Goal: Task Accomplishment & Management: Complete application form

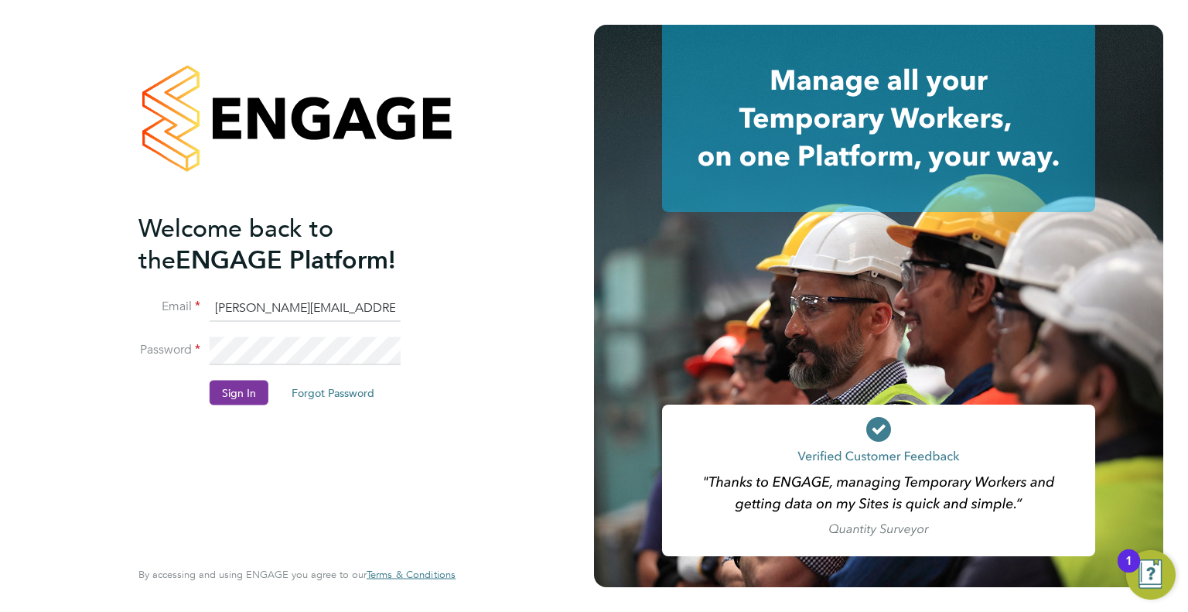
click at [244, 390] on button "Sign In" at bounding box center [239, 392] width 59 height 25
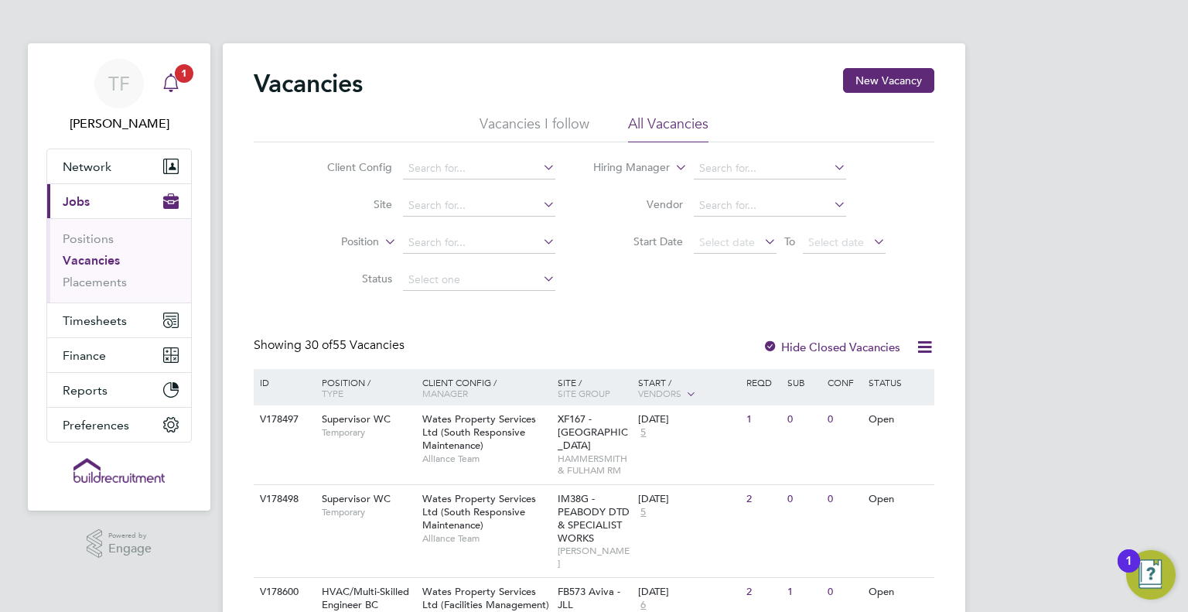
click at [173, 80] on icon "Main navigation" at bounding box center [171, 82] width 19 height 19
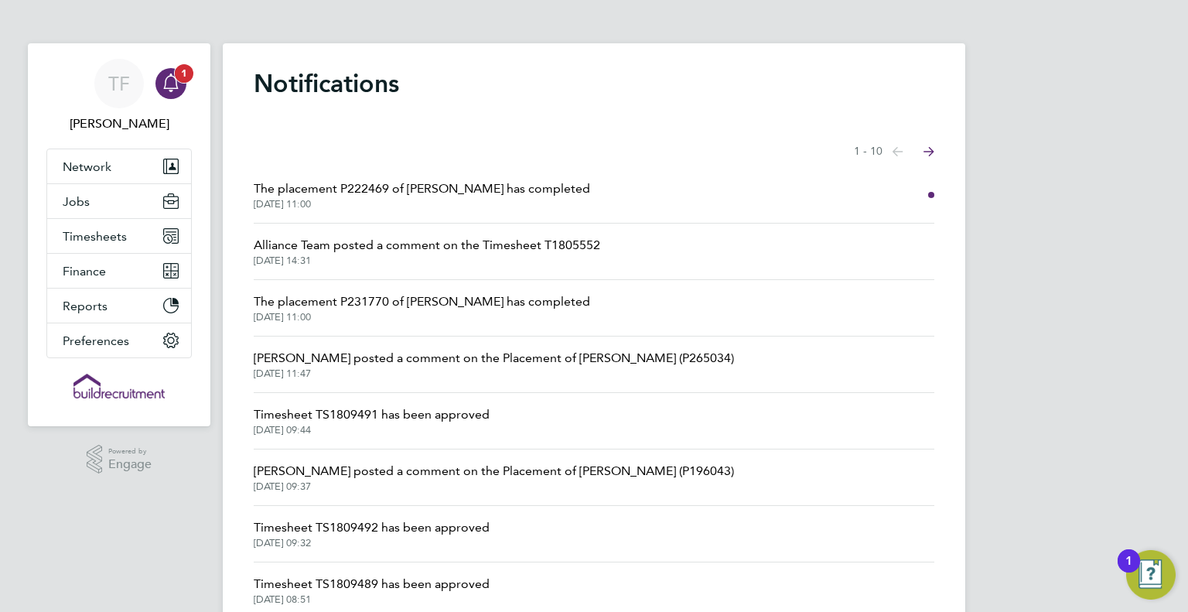
click at [162, 79] on icon "Main navigation" at bounding box center [171, 82] width 19 height 19
drag, startPoint x: 98, startPoint y: 234, endPoint x: 93, endPoint y: 225, distance: 10.7
click at [98, 234] on span "Timesheets" at bounding box center [95, 236] width 64 height 15
click at [104, 102] on app-avatar "TF" at bounding box center [119, 84] width 50 height 50
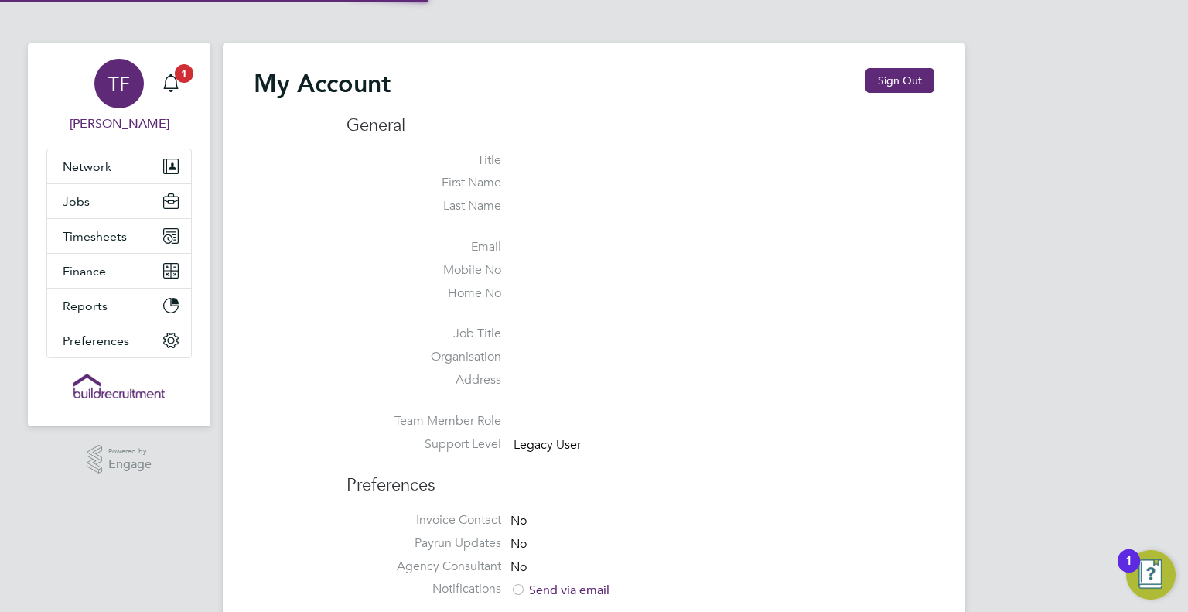
type input "tommie.ferry@buildrec.com"
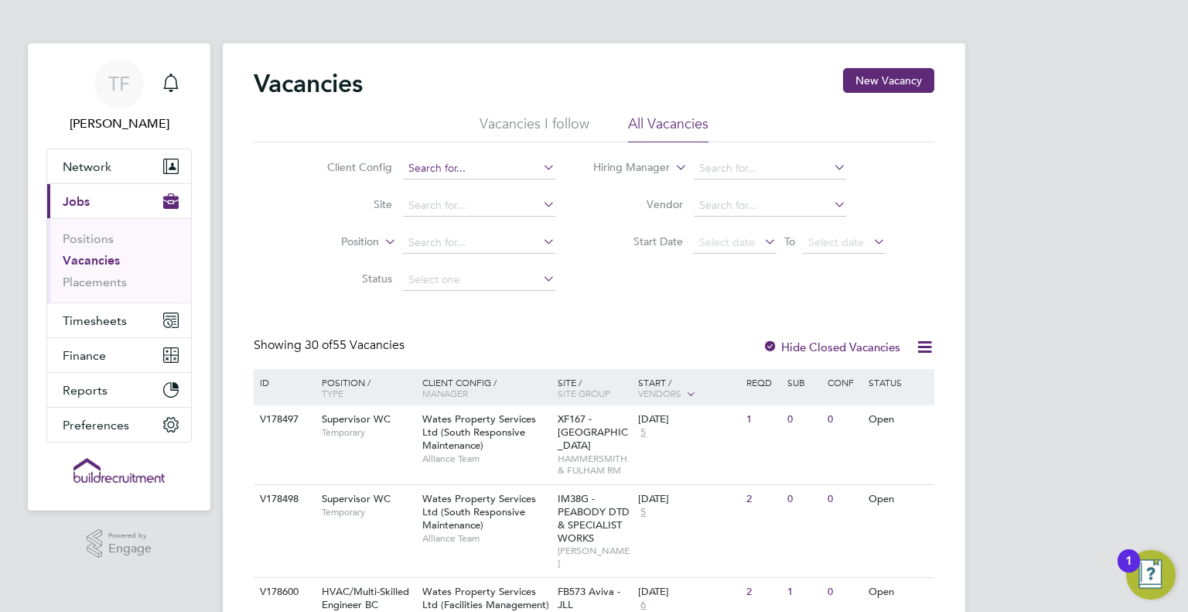
click at [467, 163] on input at bounding box center [479, 169] width 152 height 22
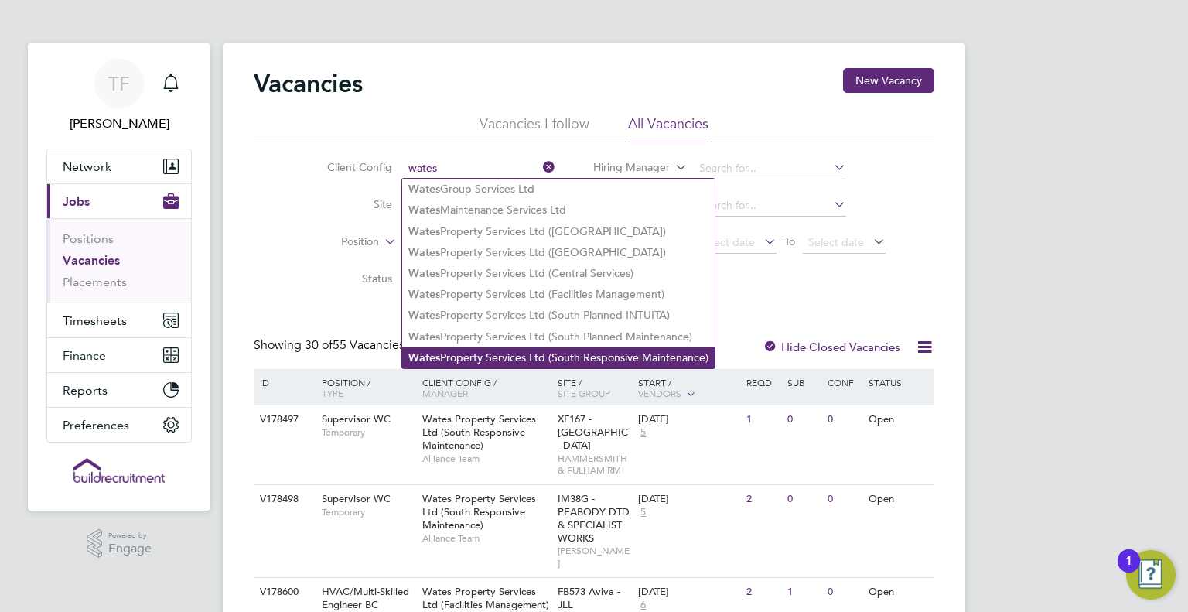
click at [529, 350] on li "Wates Property Services Ltd (South Responsive Maintenance)" at bounding box center [558, 357] width 313 height 21
type input "Wates Property Services Ltd (South Responsive Maintenance)"
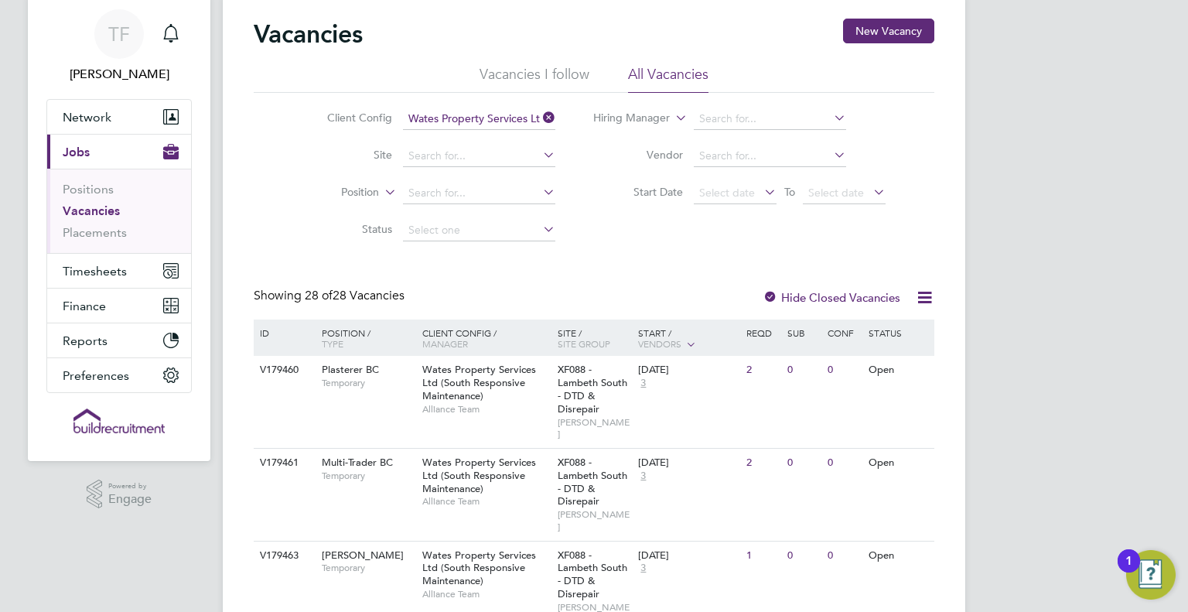
scroll to position [77, 0]
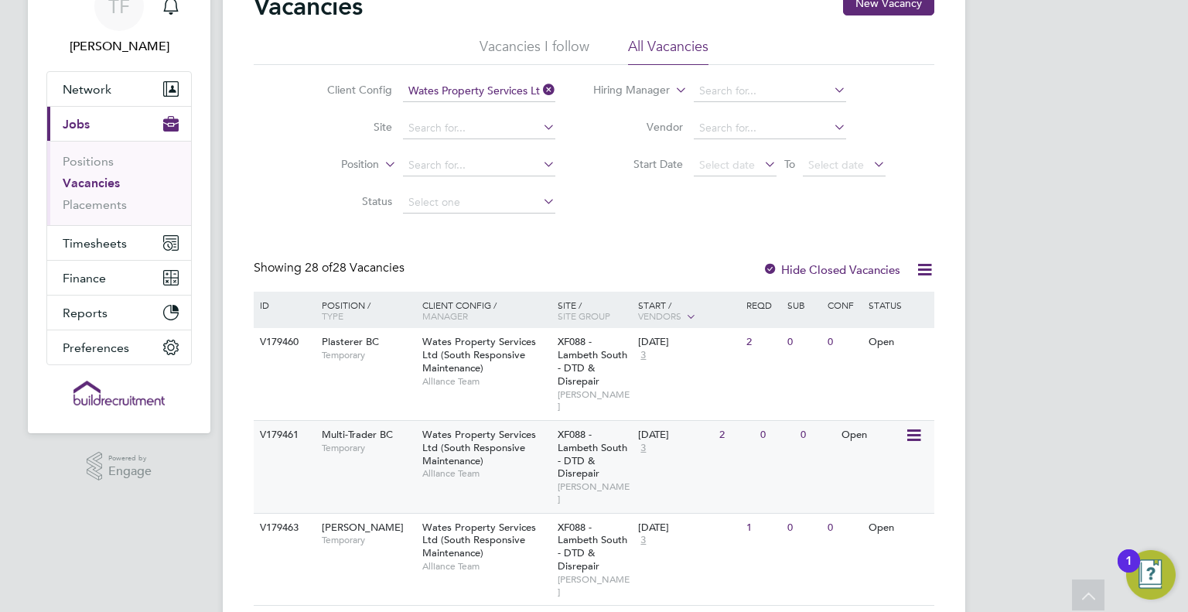
click at [508, 449] on div "Wates Property Services Ltd (South Responsive Maintenance) Alliance Team" at bounding box center [486, 454] width 135 height 67
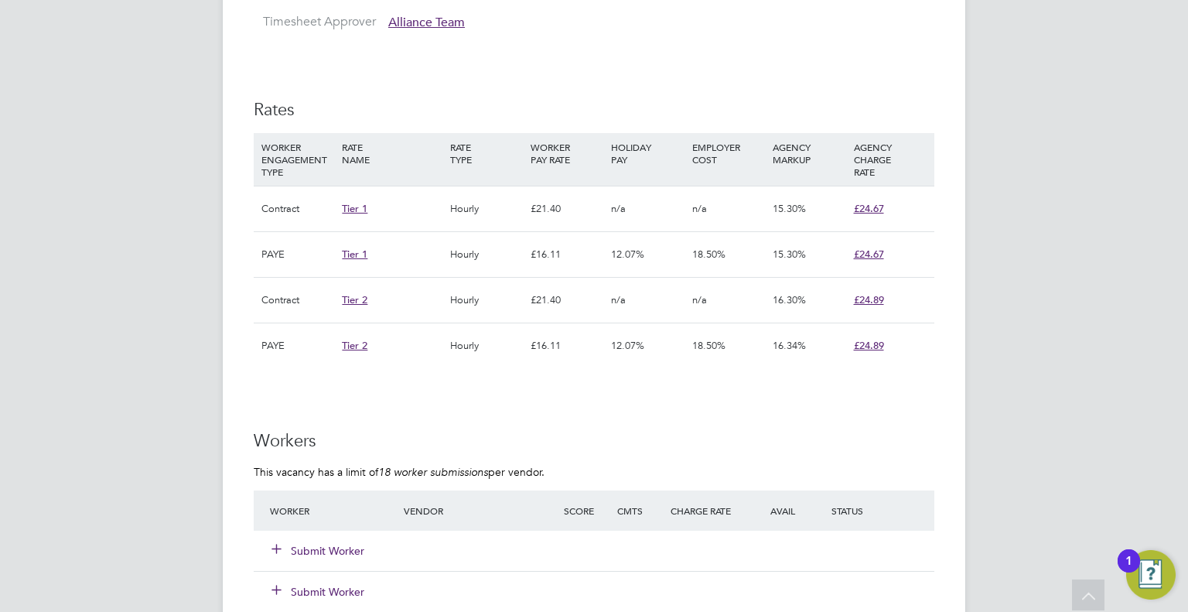
scroll to position [1160, 0]
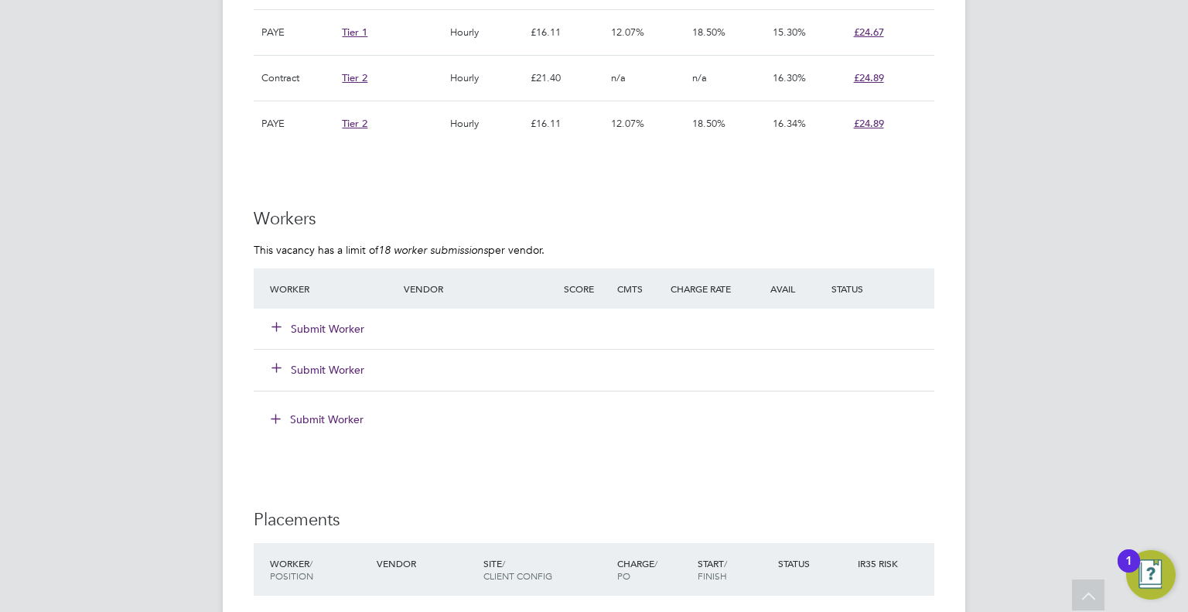
click at [335, 325] on button "Submit Worker" at bounding box center [318, 328] width 93 height 15
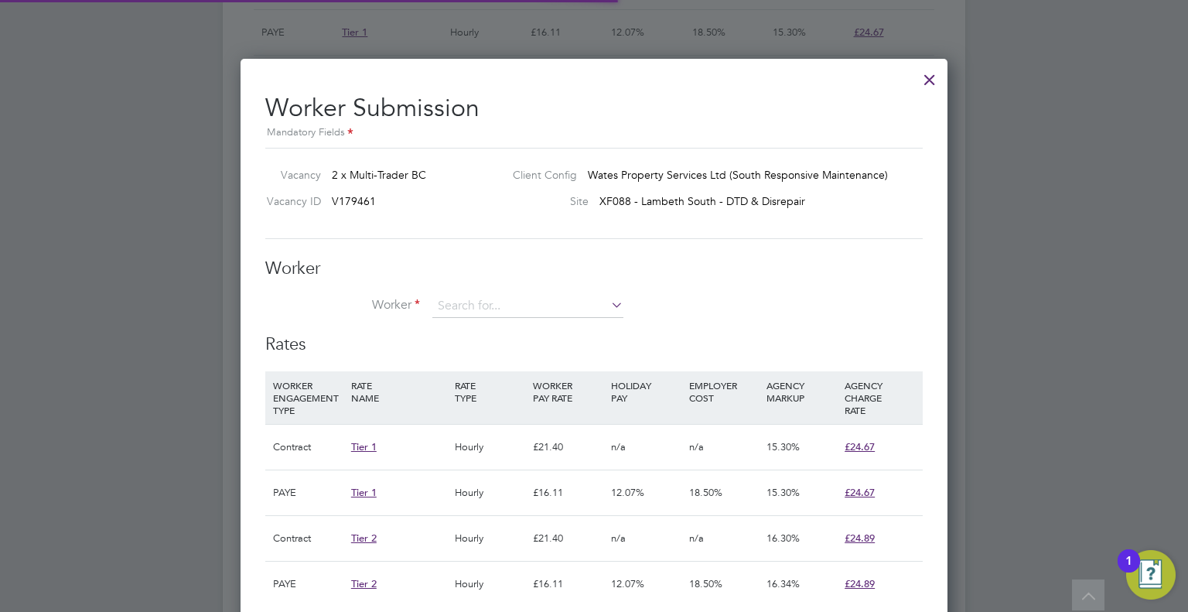
scroll to position [46, 105]
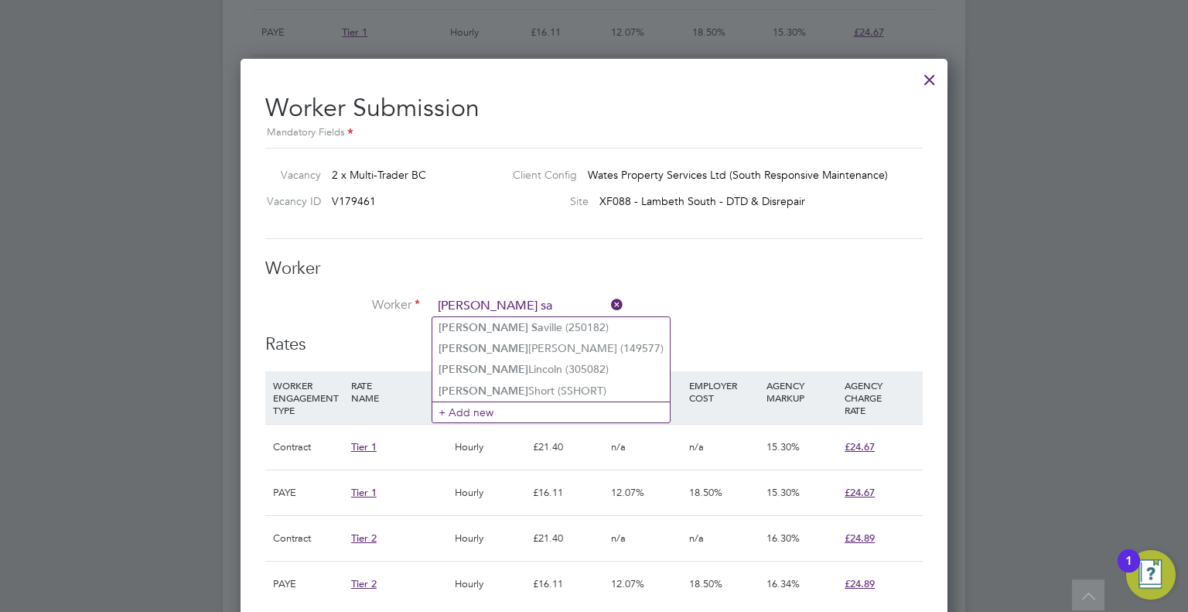
type input "stephen sa"
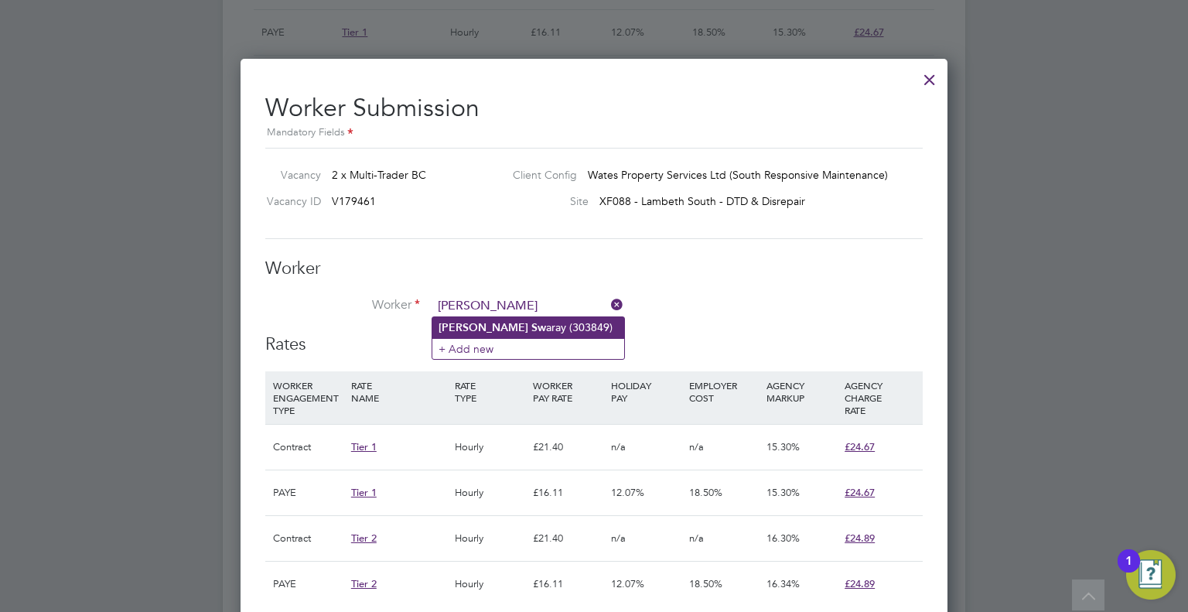
click at [549, 319] on li "Stephen Sw aray (303849)" at bounding box center [528, 327] width 192 height 21
type input "Stephen Swaray (303849)"
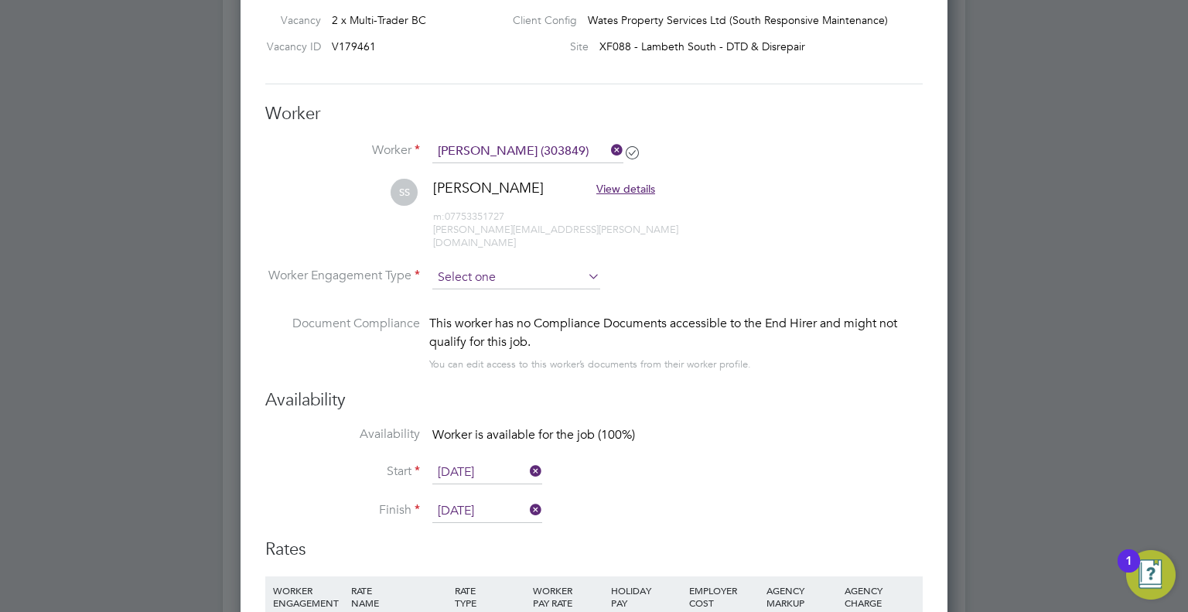
click at [504, 266] on input at bounding box center [516, 277] width 168 height 23
click at [504, 284] on li "Contract" at bounding box center [516, 284] width 169 height 20
type input "Contract"
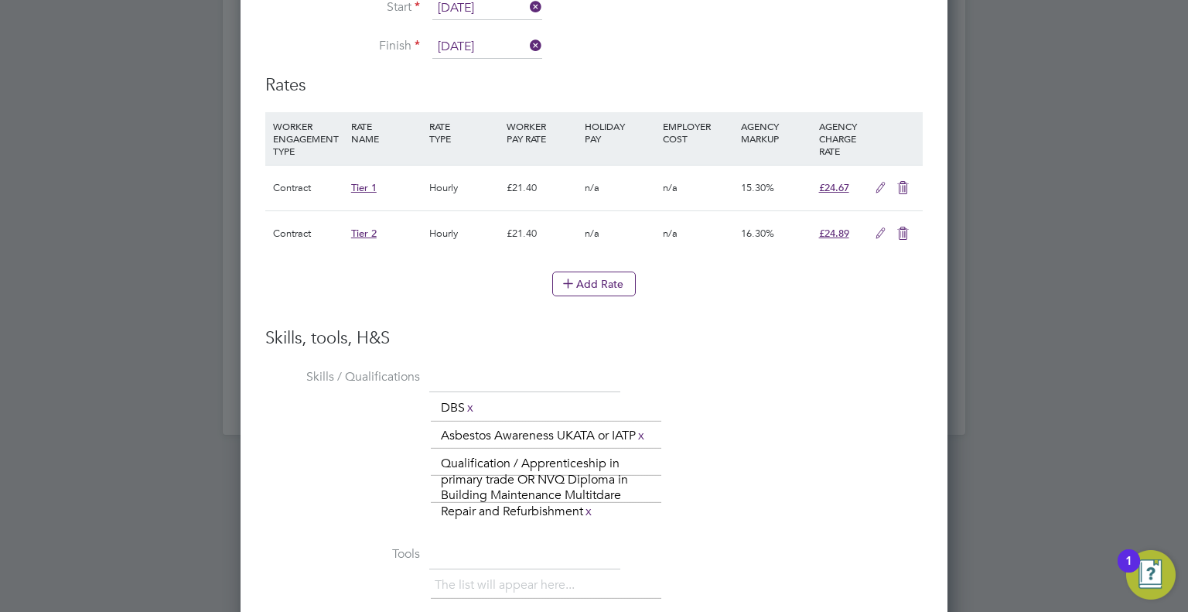
drag, startPoint x: 901, startPoint y: 217, endPoint x: 888, endPoint y: 225, distance: 14.6
click at [901, 227] on icon at bounding box center [903, 233] width 19 height 12
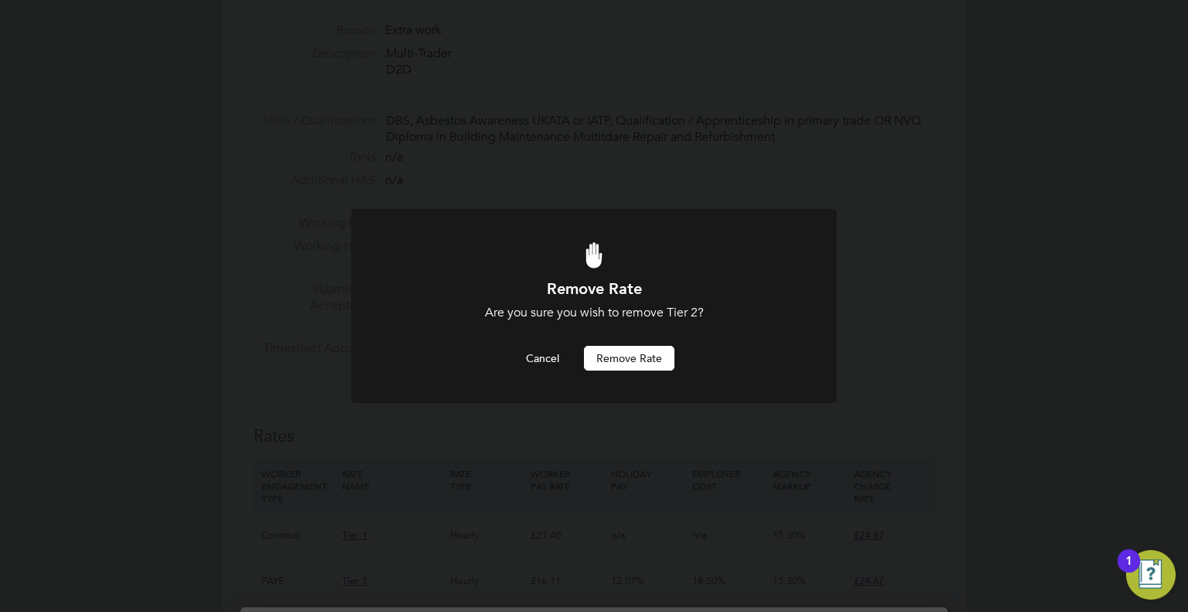
click at [630, 347] on button "Remove rate" at bounding box center [629, 358] width 91 height 25
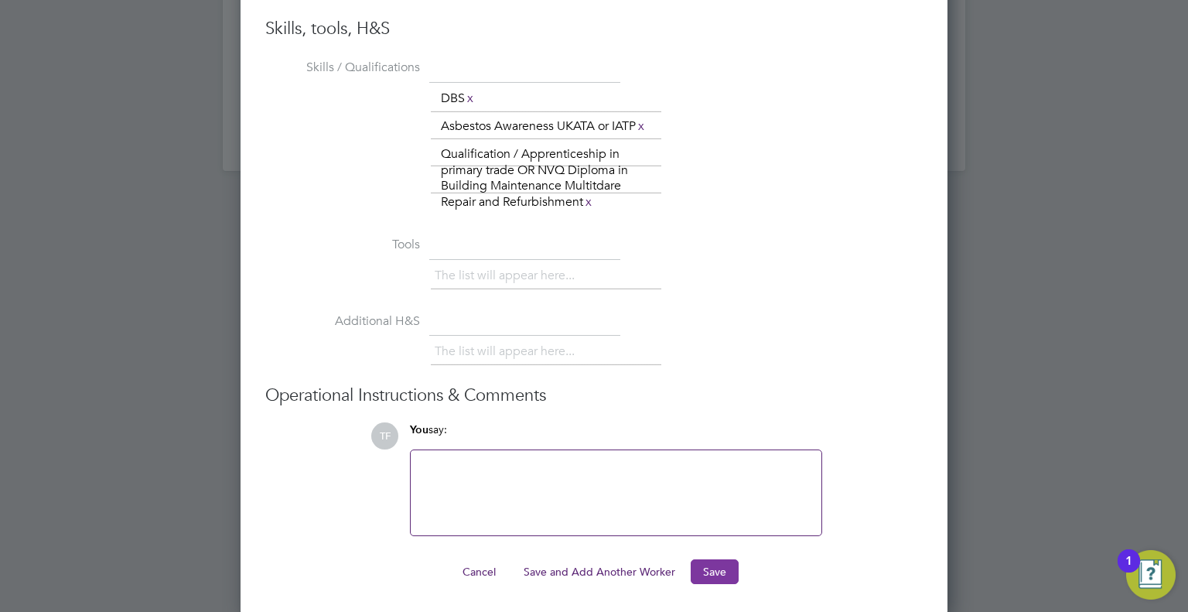
click at [709, 569] on button "Save" at bounding box center [715, 571] width 48 height 25
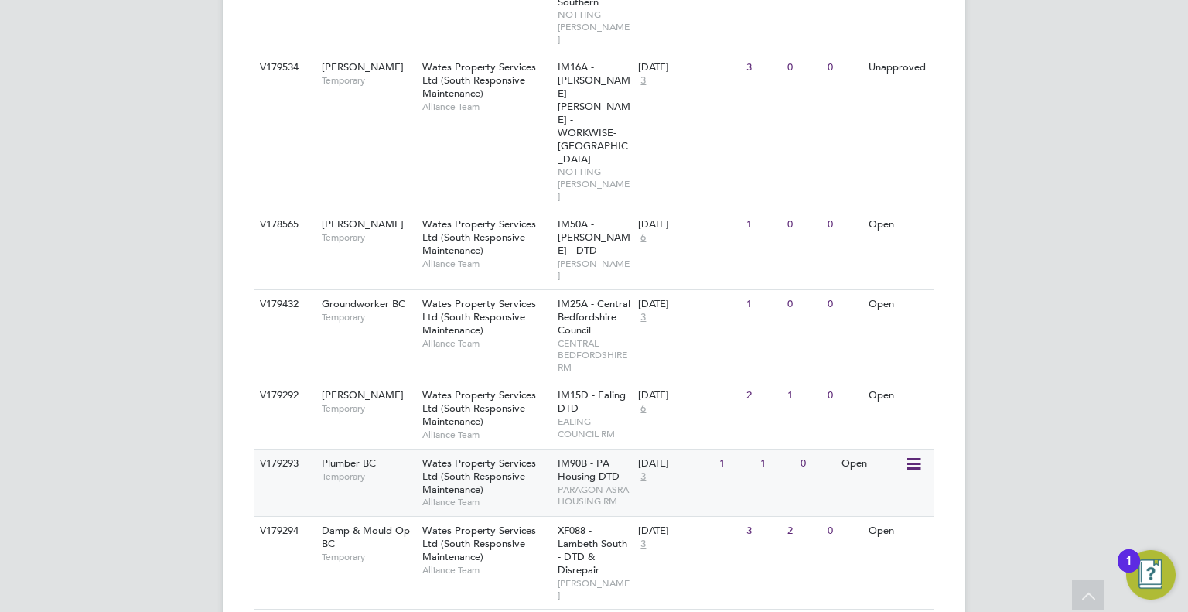
scroll to position [851, 0]
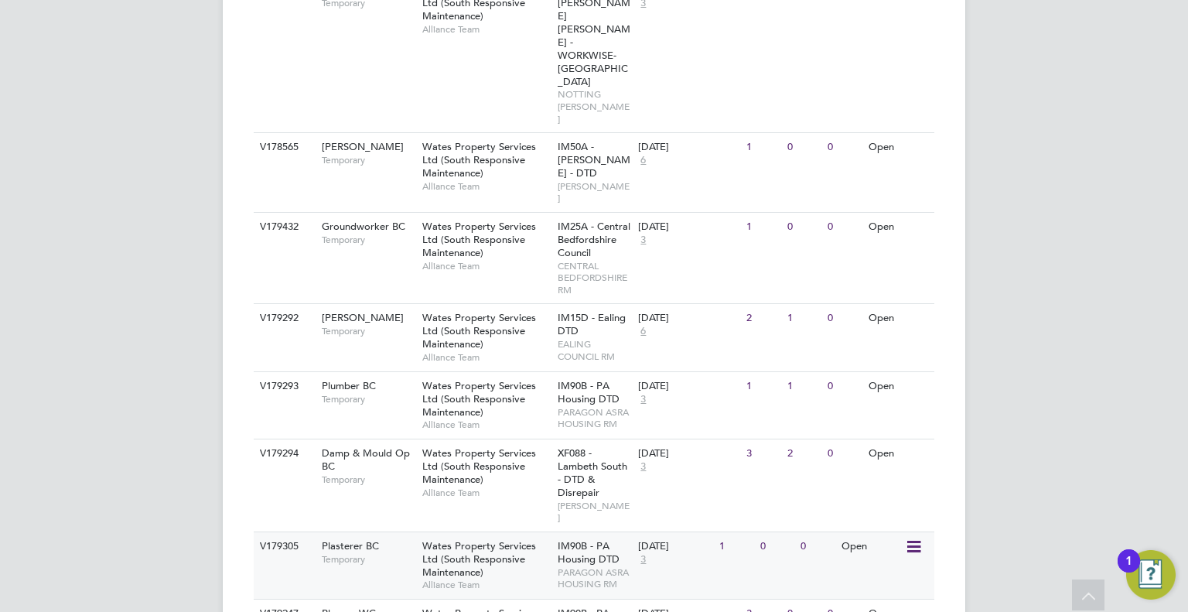
click at [507, 532] on div "Wates Property Services Ltd (South Responsive Maintenance) Alliance Team" at bounding box center [486, 565] width 135 height 67
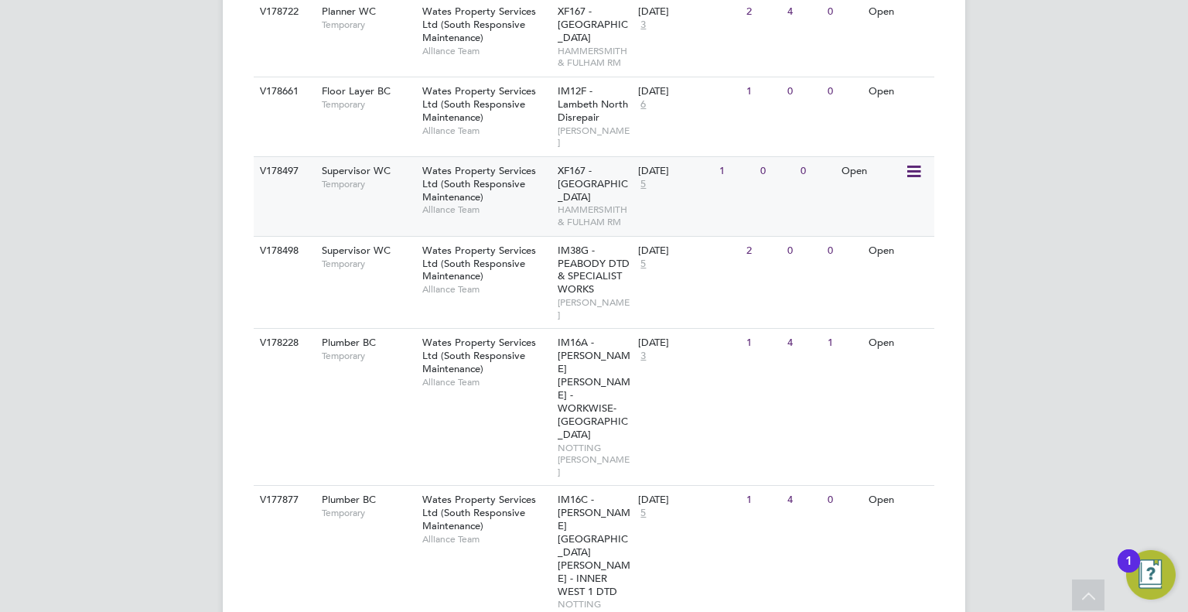
scroll to position [2012, 0]
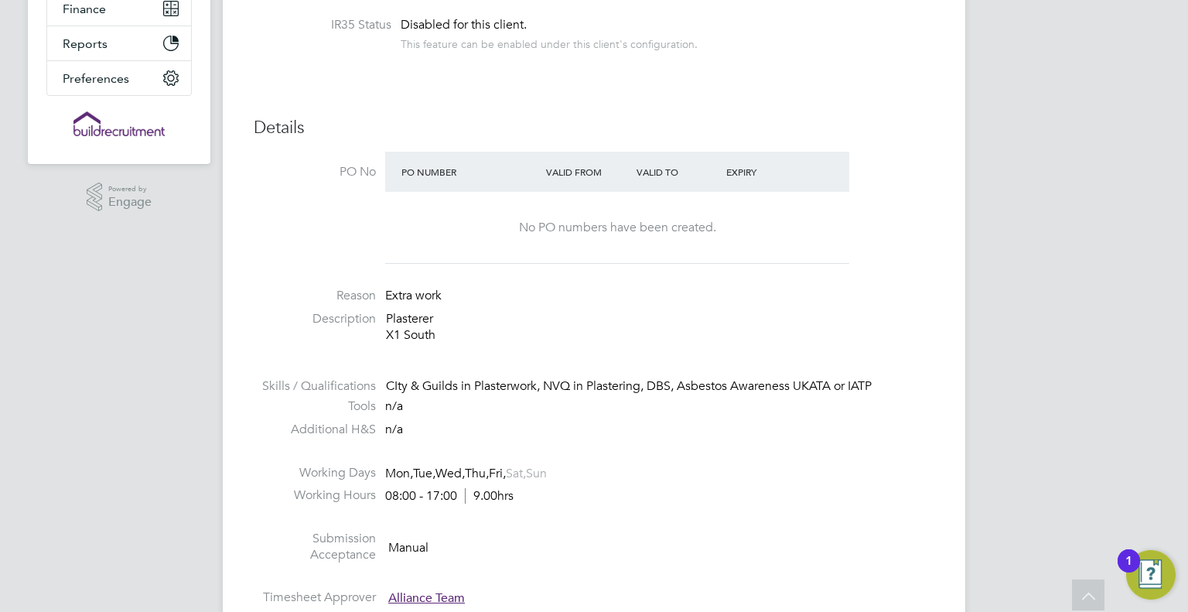
scroll to position [309, 0]
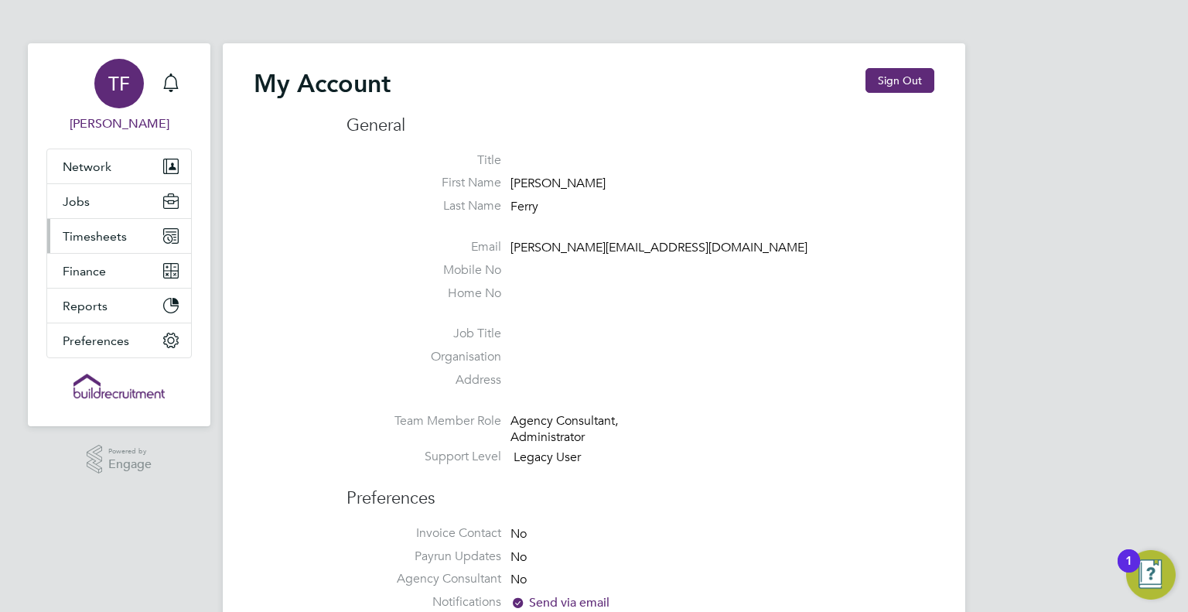
click at [73, 229] on span "Timesheets" at bounding box center [95, 236] width 64 height 15
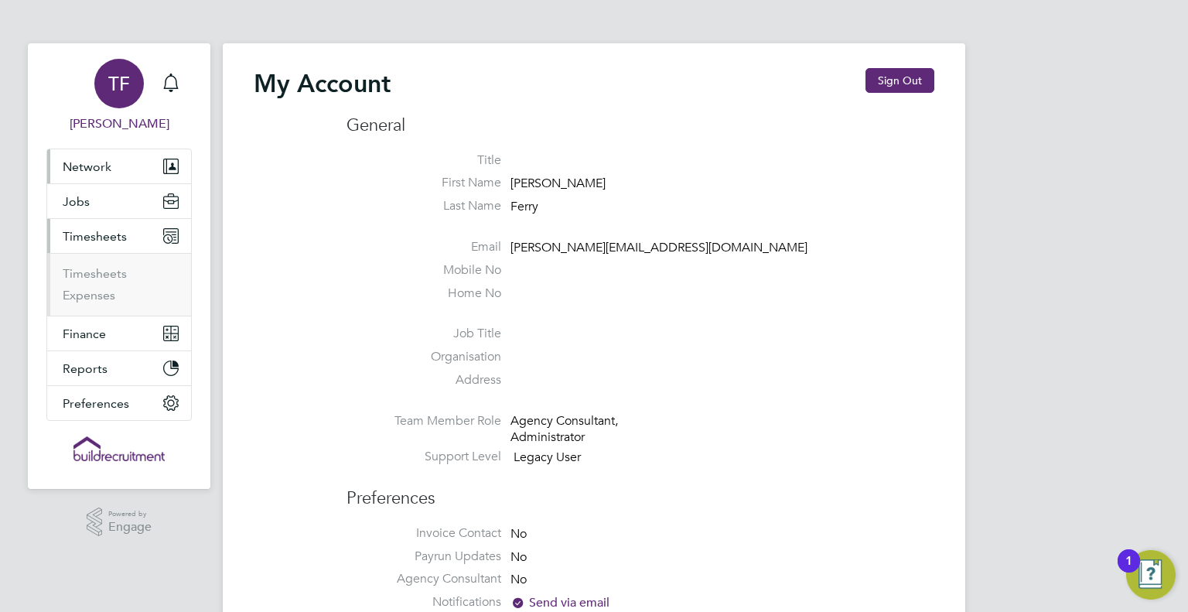
click at [80, 179] on button "Network" at bounding box center [119, 166] width 144 height 34
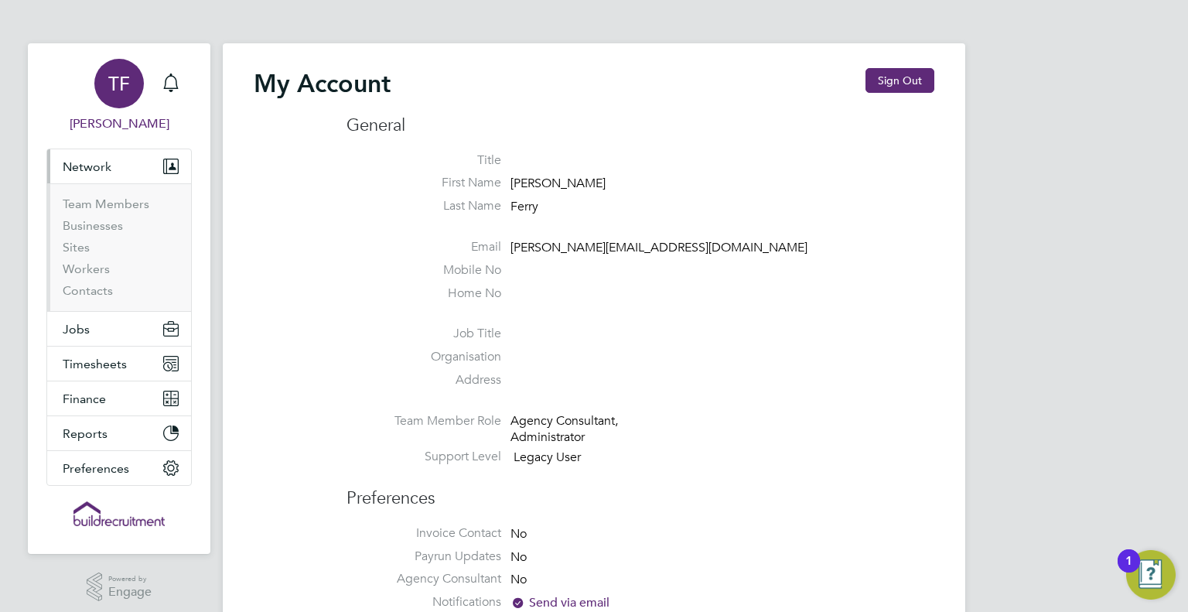
click at [80, 189] on ul "Team Members Businesses Sites Workers Contacts" at bounding box center [119, 247] width 144 height 128
click at [80, 173] on span "Network" at bounding box center [87, 166] width 49 height 15
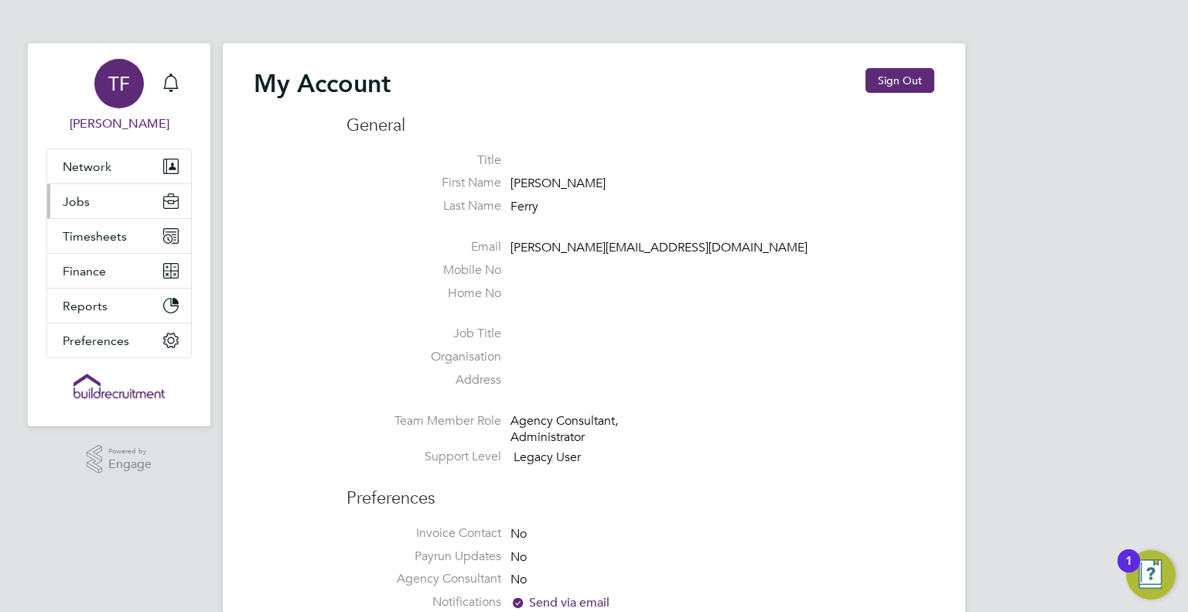
click at [75, 197] on span "Jobs" at bounding box center [76, 201] width 27 height 15
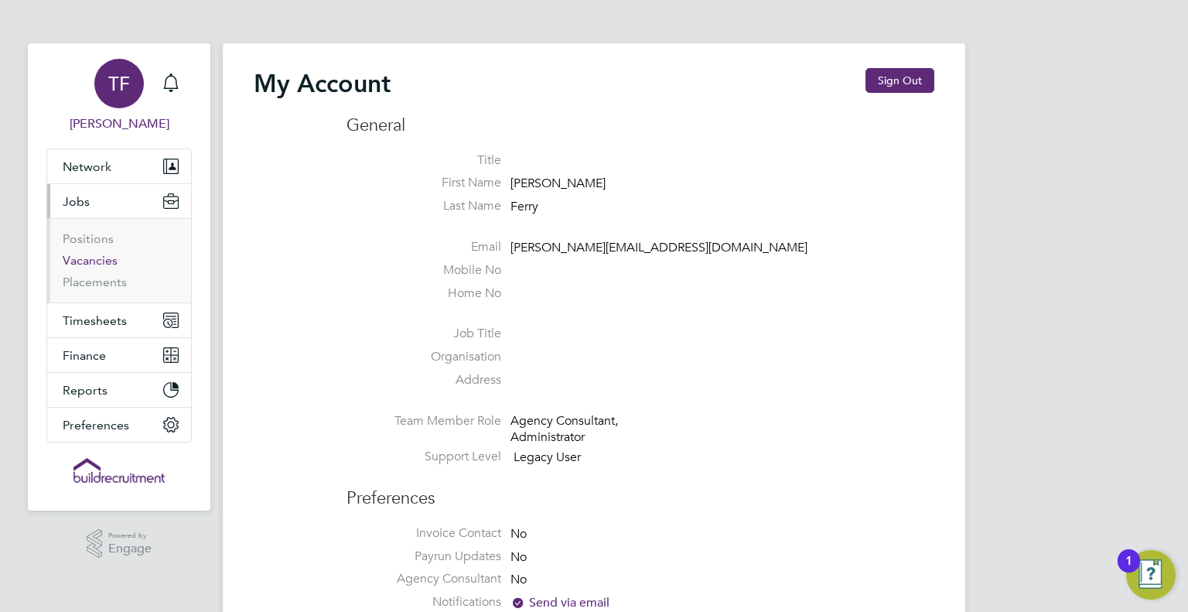
click at [94, 260] on link "Vacancies" at bounding box center [90, 260] width 55 height 15
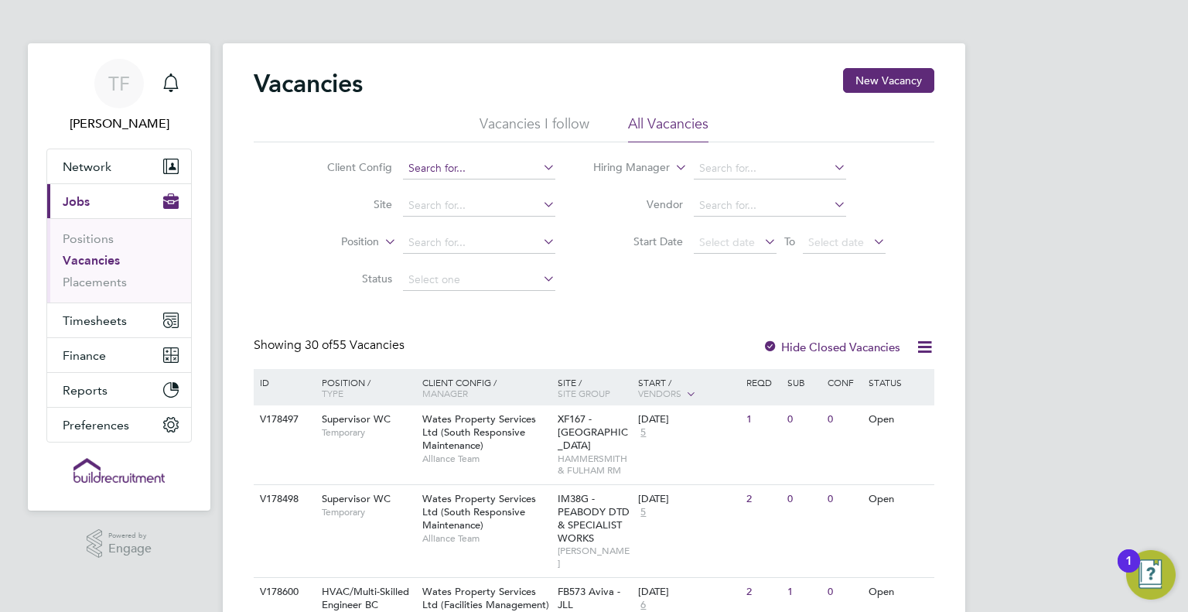
click at [462, 169] on input at bounding box center [479, 169] width 152 height 22
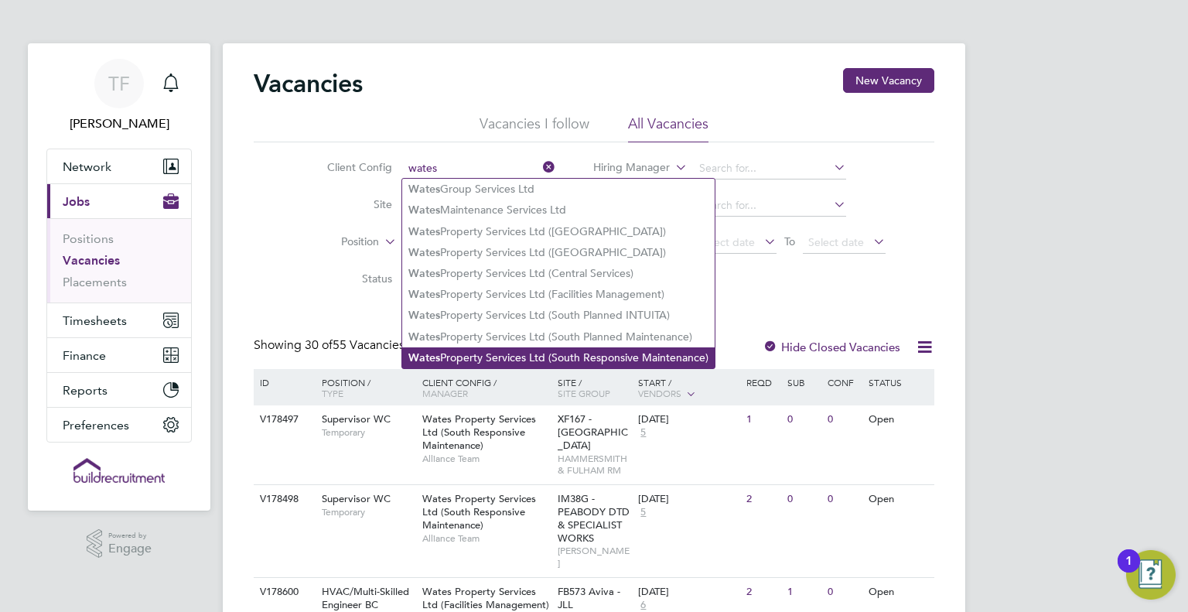
click at [541, 360] on li "Wates Property Services Ltd (South Responsive Maintenance)" at bounding box center [558, 357] width 313 height 21
type input "Wates Property Services Ltd (South Responsive Maintenance)"
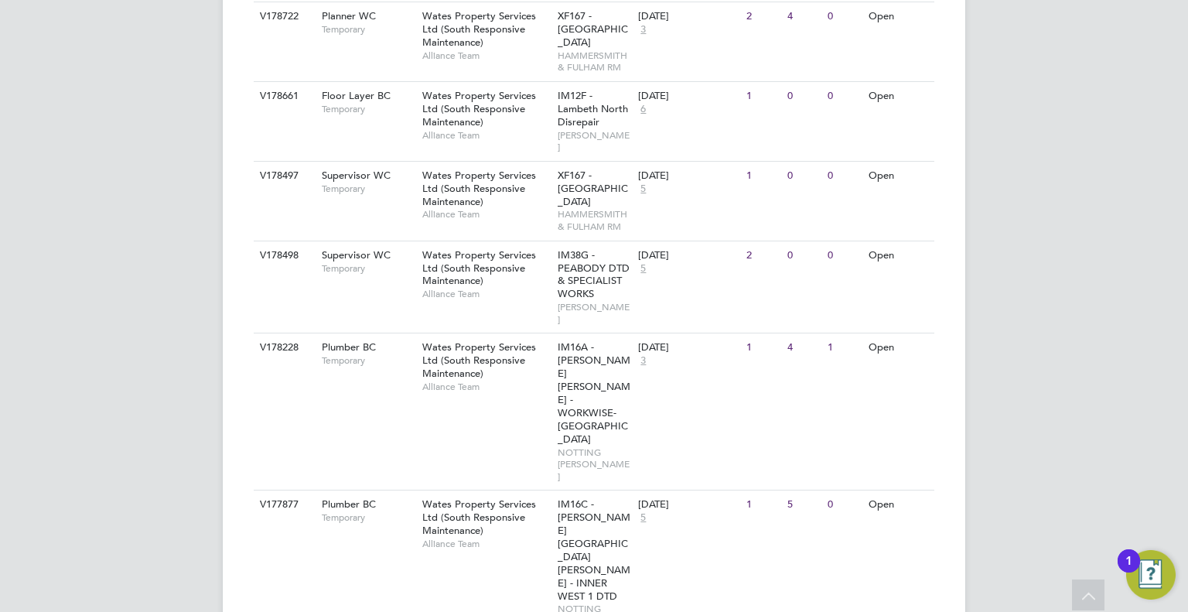
scroll to position [2024, 0]
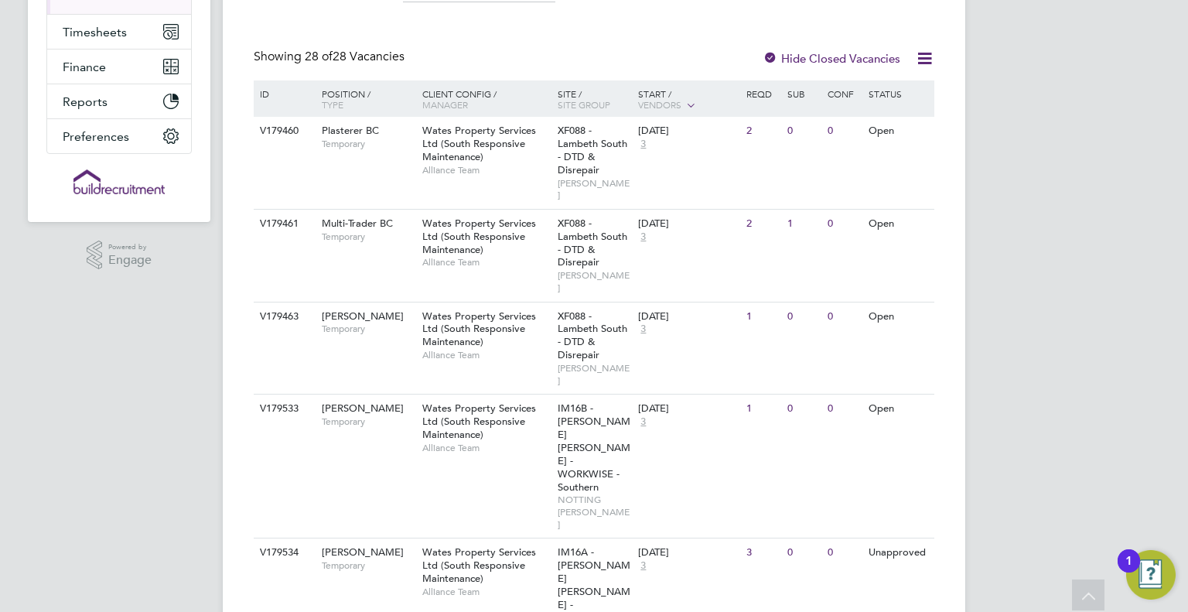
scroll to position [167, 0]
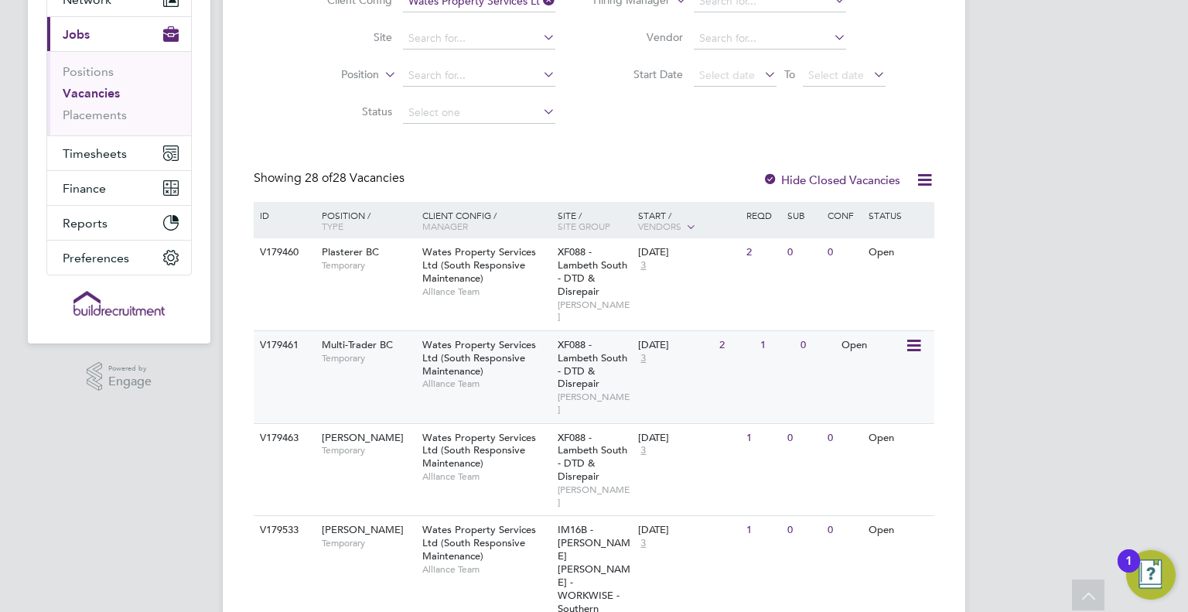
click at [501, 357] on div "Wates Property Services Ltd (South Responsive Maintenance) Alliance Team" at bounding box center [486, 364] width 135 height 67
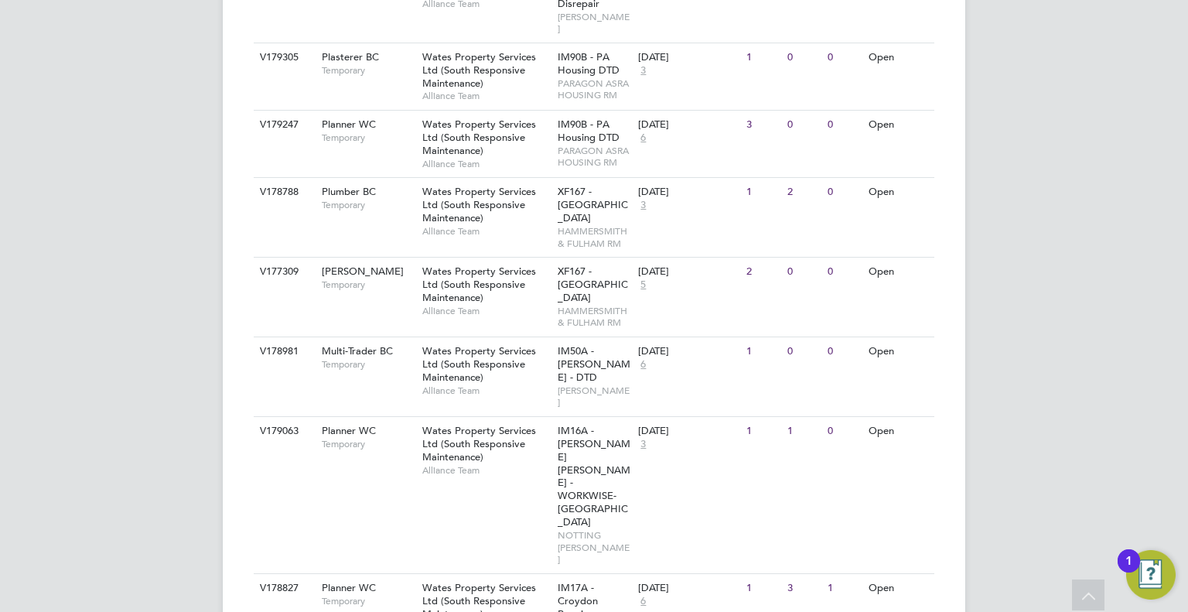
scroll to position [1482, 0]
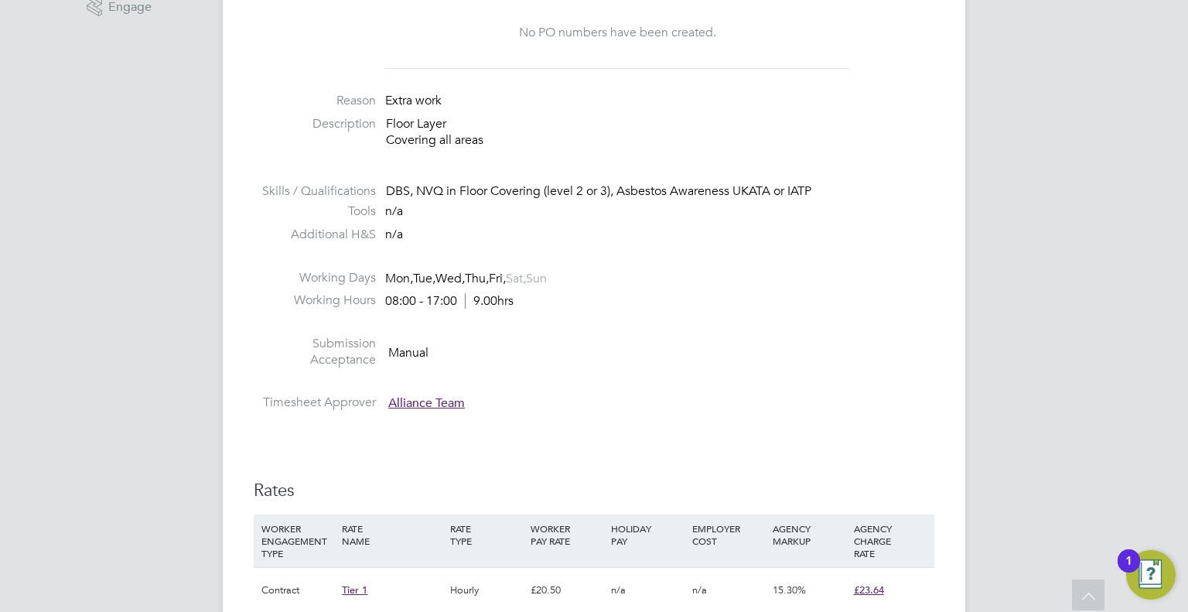
scroll to position [77, 0]
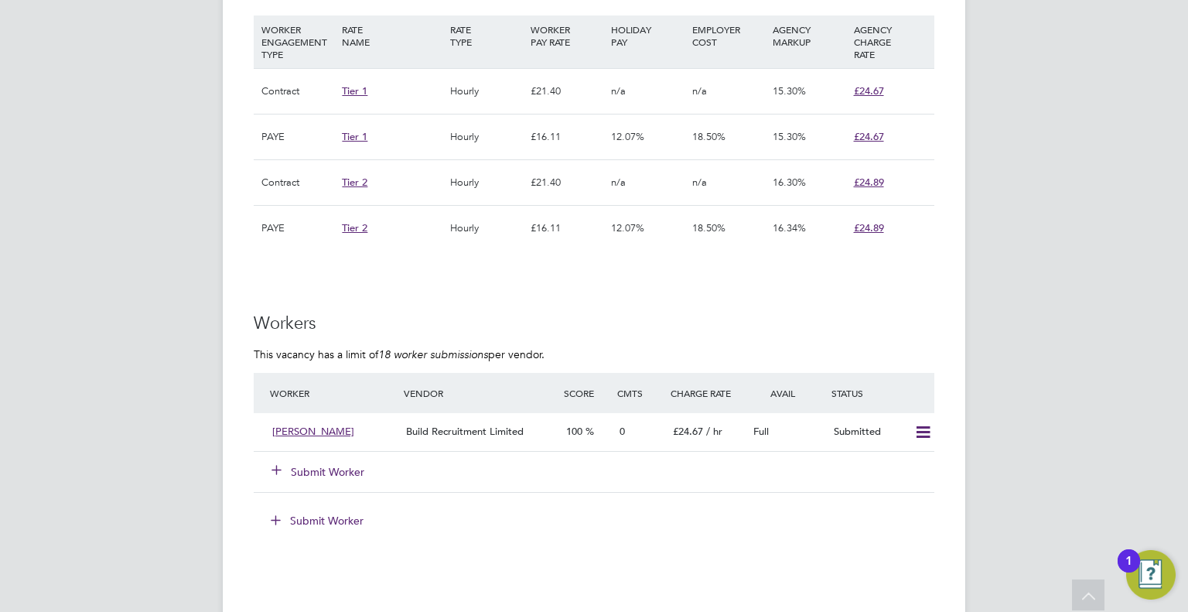
scroll to position [1083, 0]
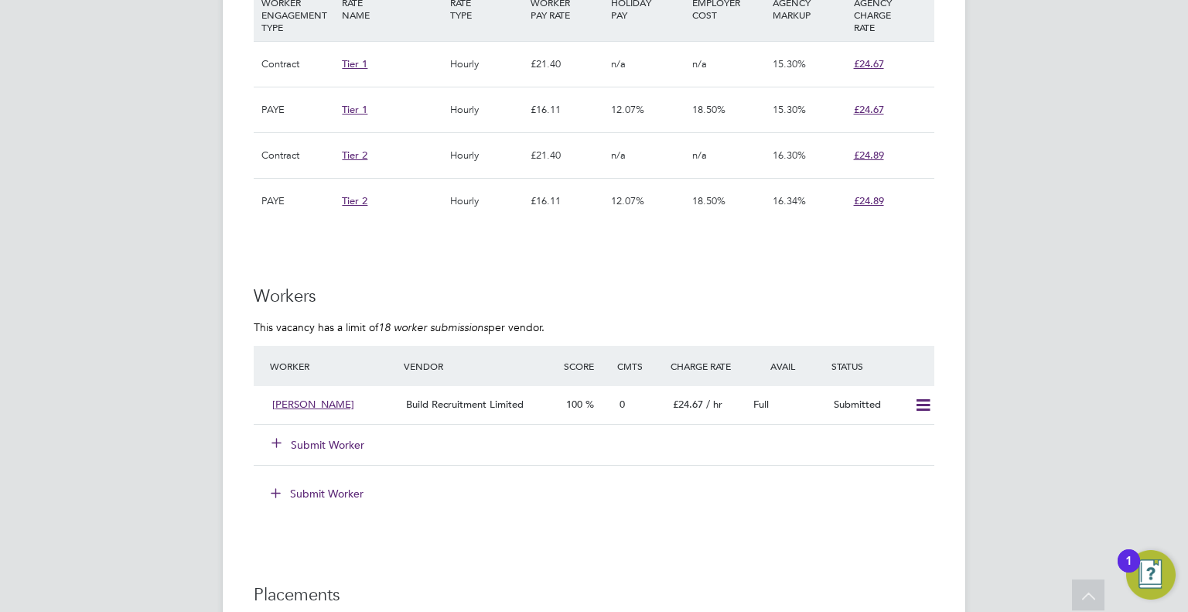
click at [309, 443] on button "Submit Worker" at bounding box center [318, 444] width 93 height 15
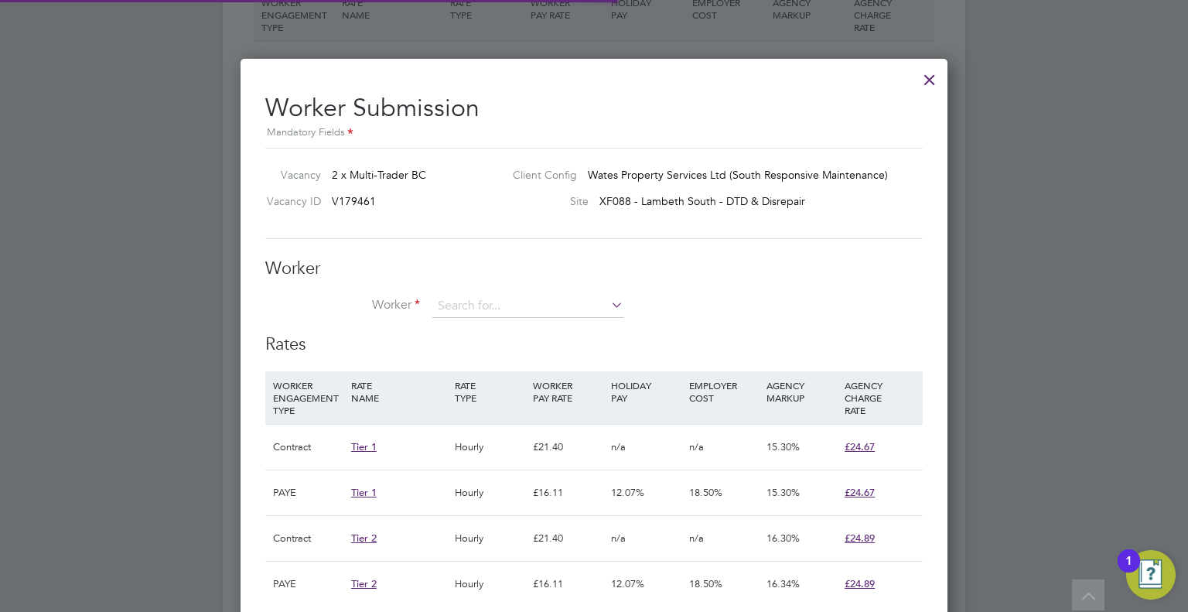
scroll to position [7, 7]
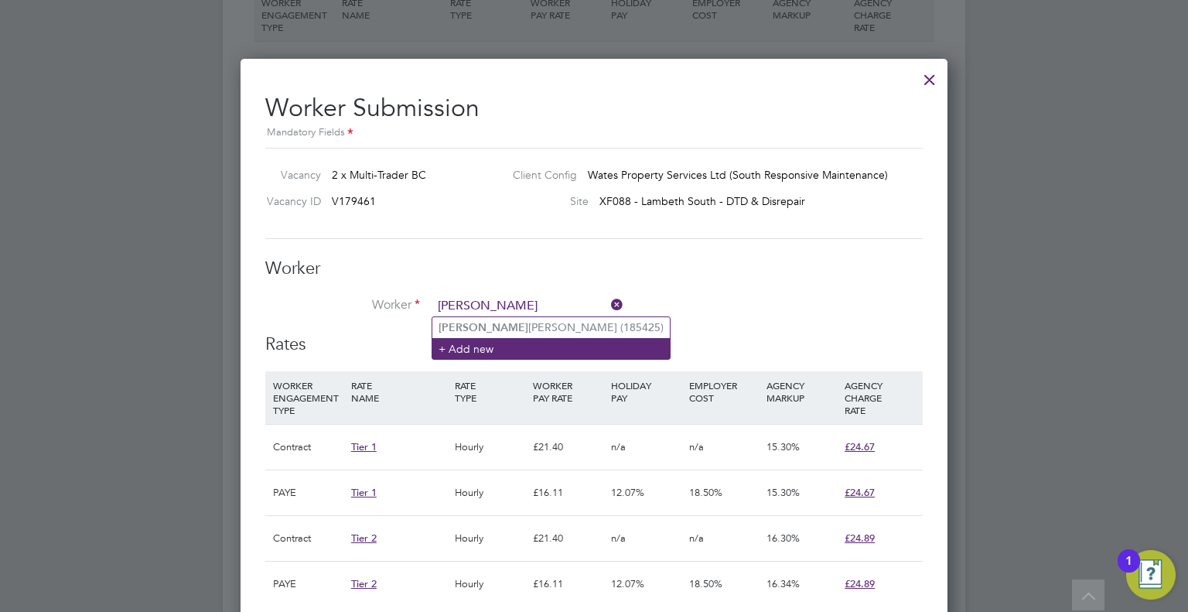
type input "[PERSON_NAME]"
click at [508, 346] on li "+ Add new" at bounding box center [551, 348] width 238 height 21
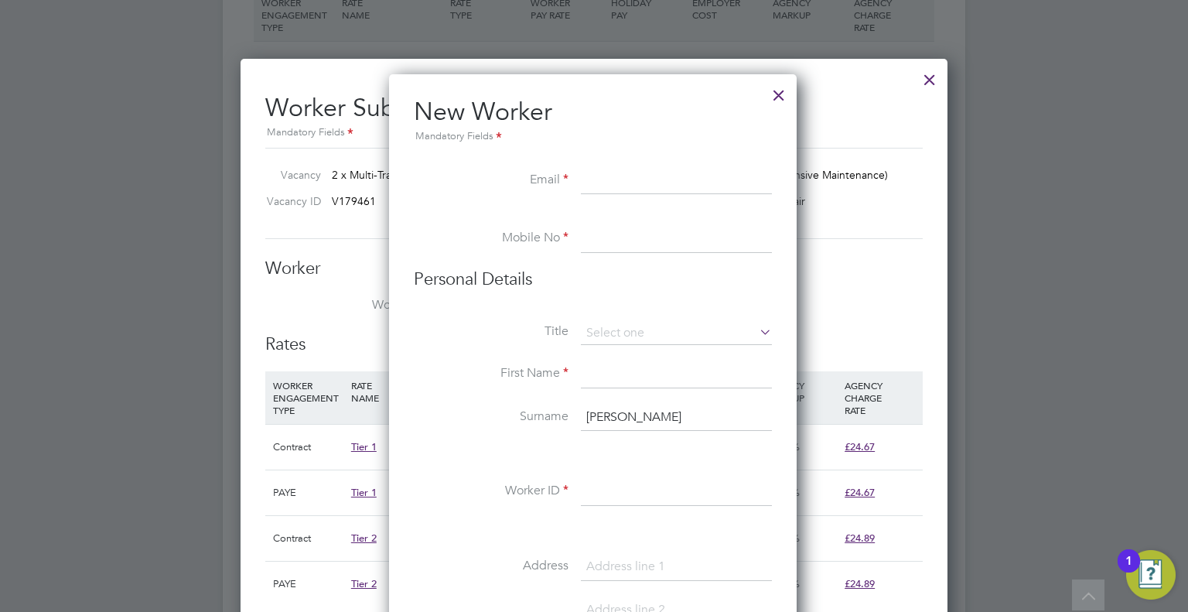
paste input "[EMAIL_ADDRESS][DOMAIN_NAME]"
type input "[EMAIL_ADDRESS][DOMAIN_NAME]"
drag, startPoint x: 617, startPoint y: 242, endPoint x: 627, endPoint y: 237, distance: 12.1
click at [617, 240] on input at bounding box center [676, 239] width 191 height 28
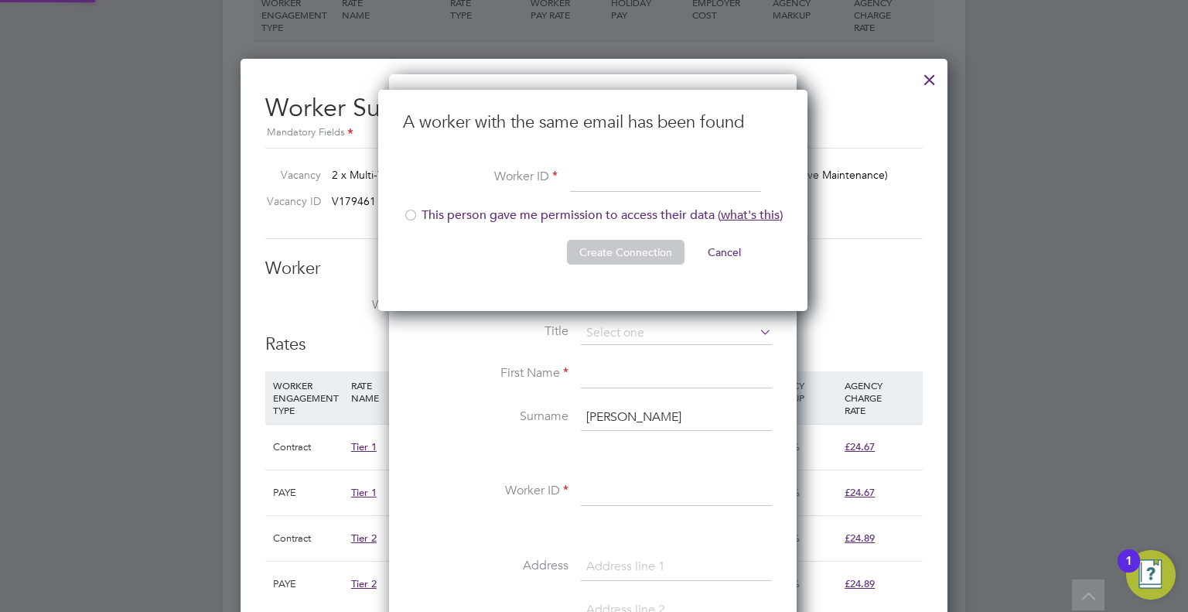
scroll to position [221, 431]
paste input "152851"
type input "152851"
click at [460, 222] on li "This person gave me permission to access their data ( what's this )" at bounding box center [593, 223] width 380 height 32
click at [629, 248] on button "Create Connection" at bounding box center [626, 252] width 118 height 25
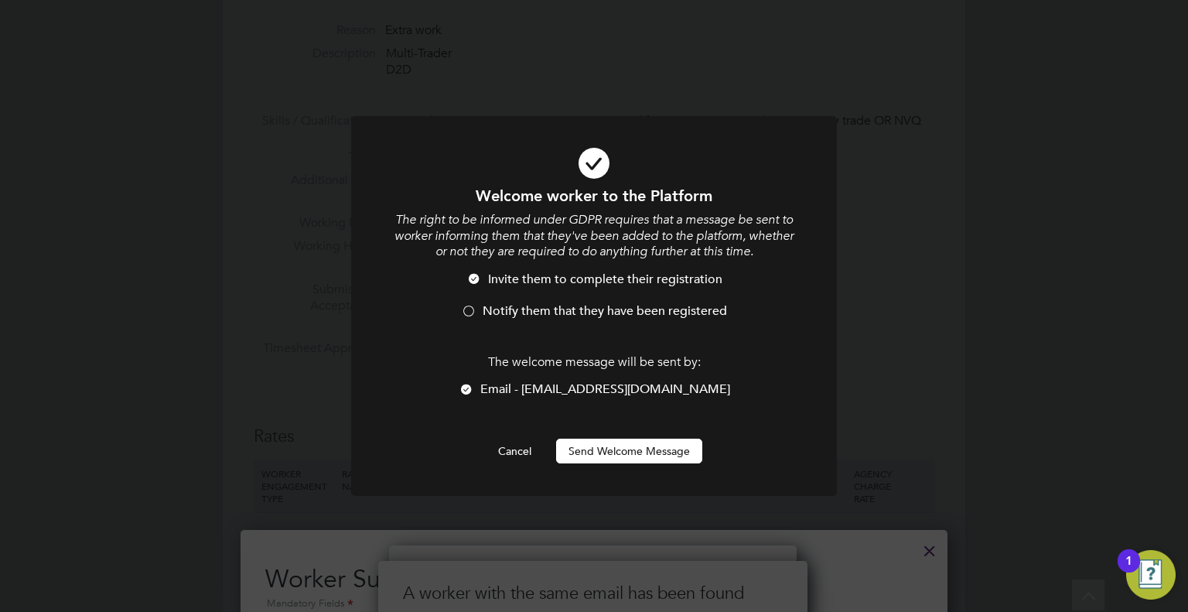
scroll to position [0, 0]
click at [483, 308] on span "Notify them that they have been registered" at bounding box center [605, 310] width 244 height 15
click at [645, 448] on button "Send Welcome Message" at bounding box center [629, 451] width 146 height 25
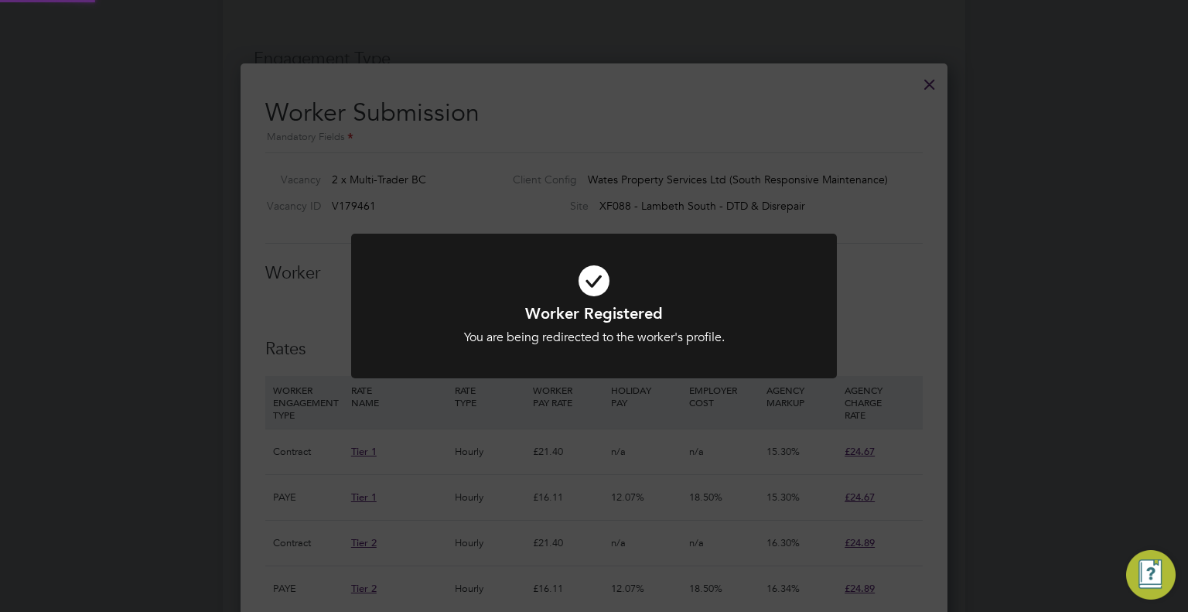
scroll to position [1083, 0]
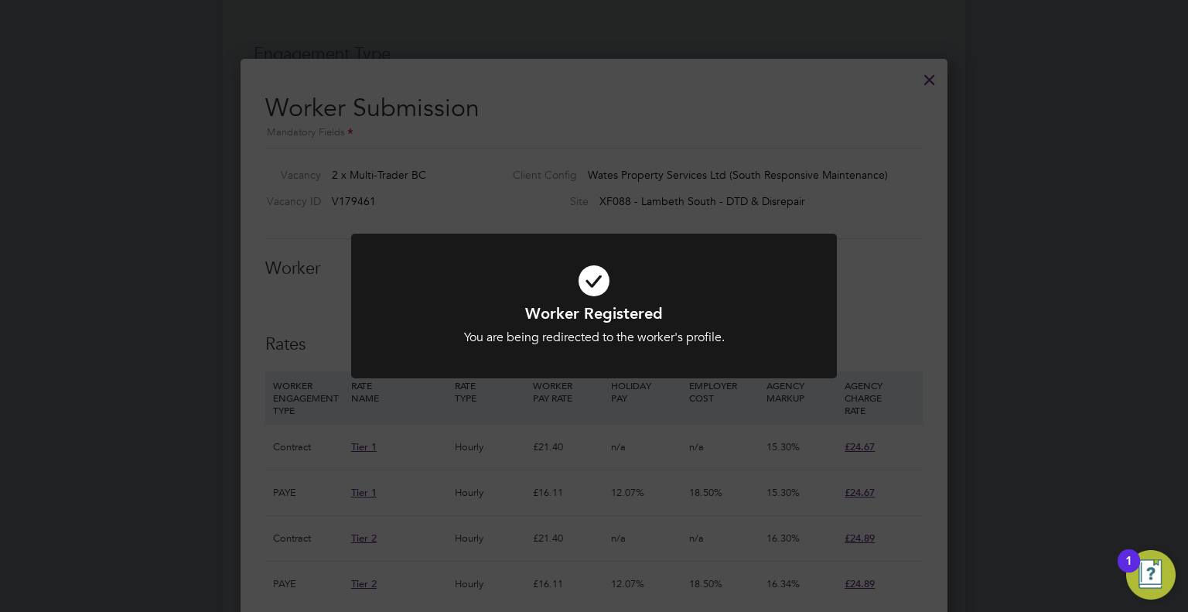
click at [859, 250] on div "Worker Registered You are being redirected to the worker's profile. Cancel Okay" at bounding box center [594, 306] width 1188 height 612
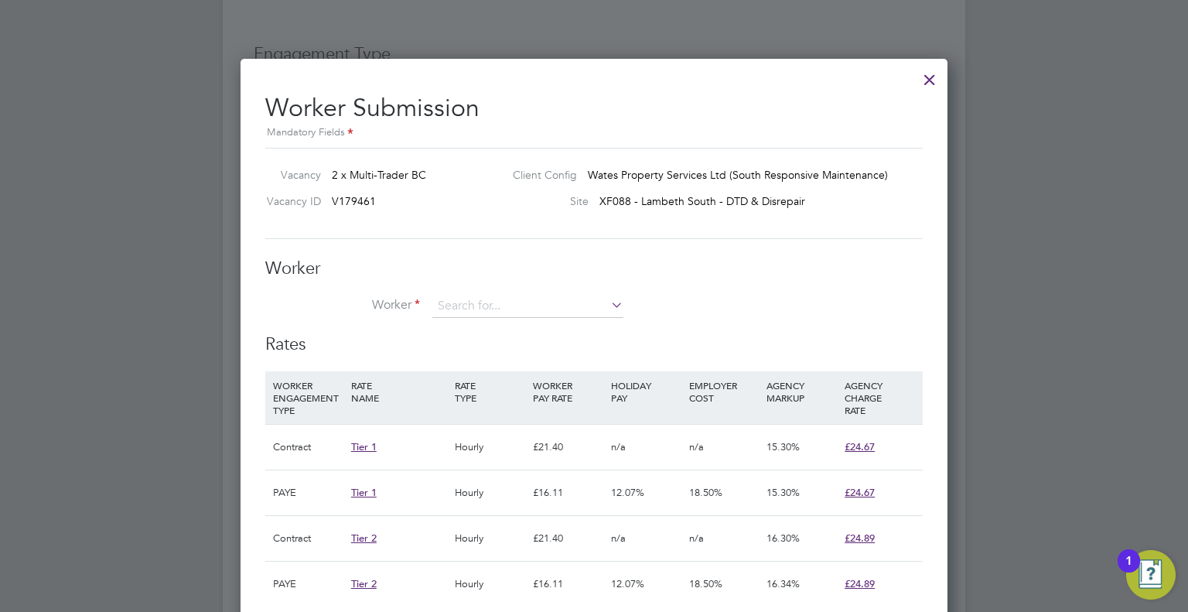
click at [507, 295] on input at bounding box center [527, 306] width 191 height 23
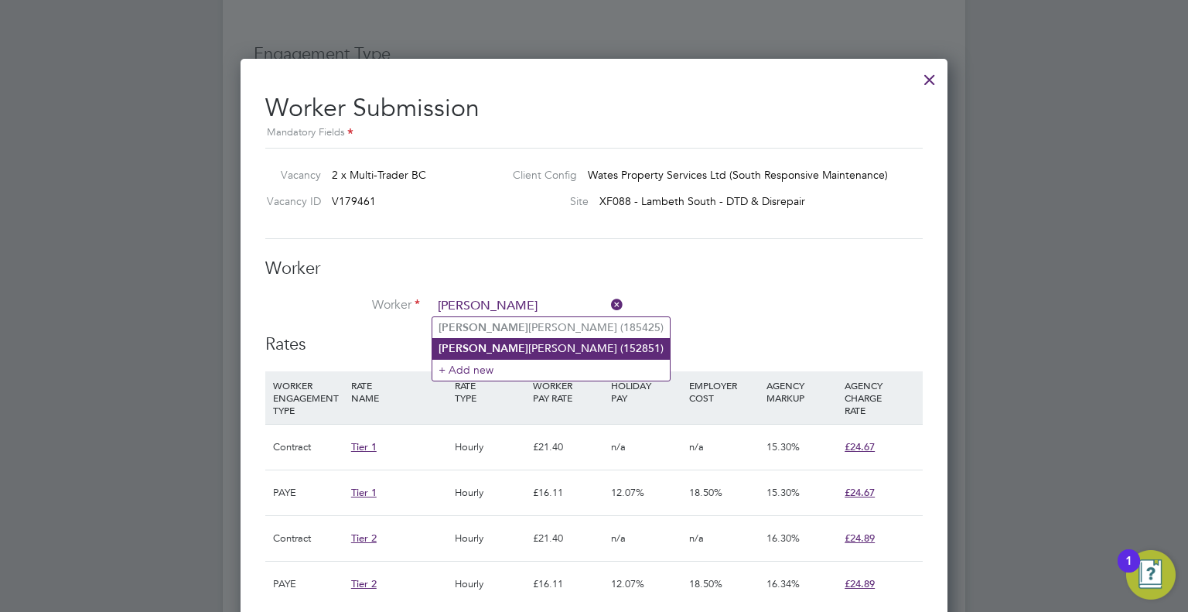
click at [559, 349] on li "[PERSON_NAME] (152851)" at bounding box center [551, 348] width 238 height 21
type input "[PERSON_NAME] (152851)"
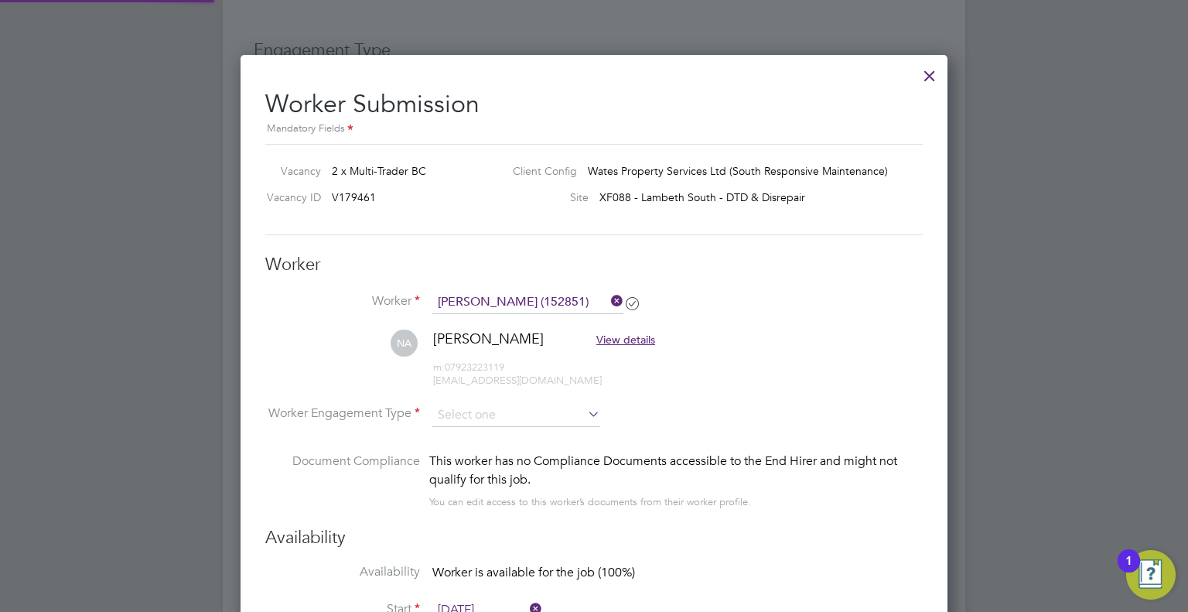
scroll to position [1393, 0]
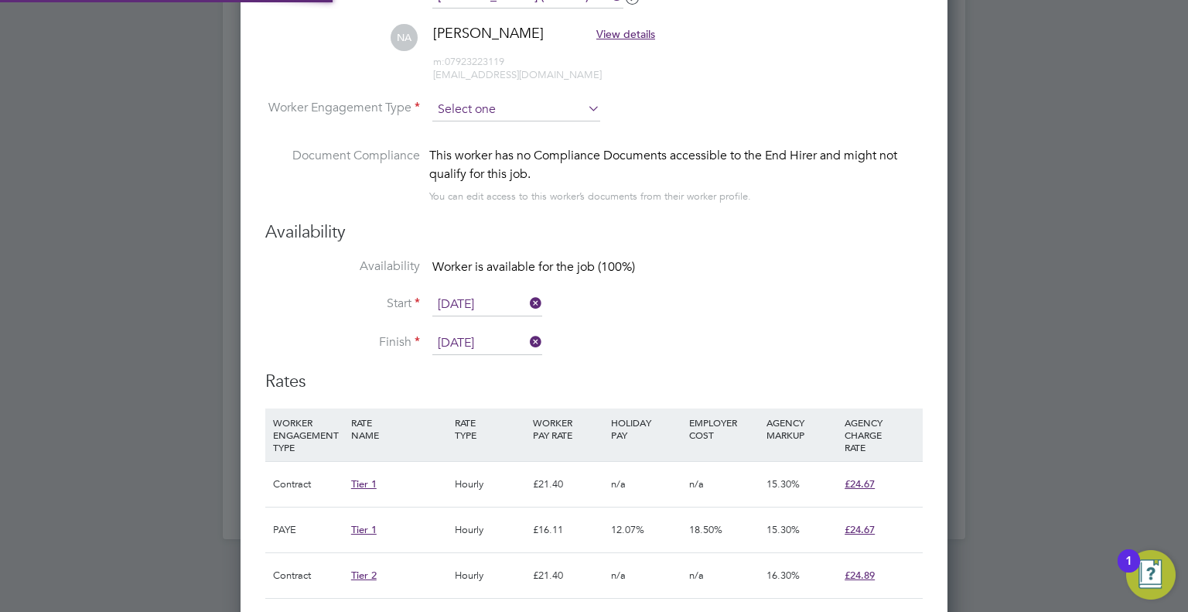
click at [559, 117] on input at bounding box center [516, 109] width 168 height 23
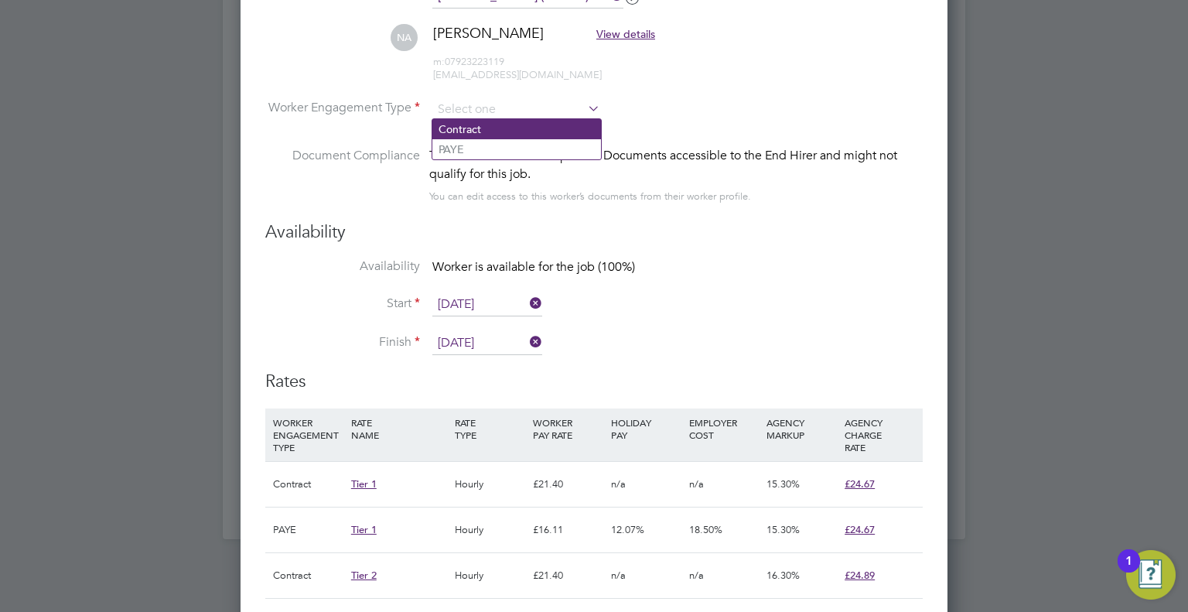
click at [510, 124] on li "Contract" at bounding box center [516, 129] width 169 height 20
type input "Contract"
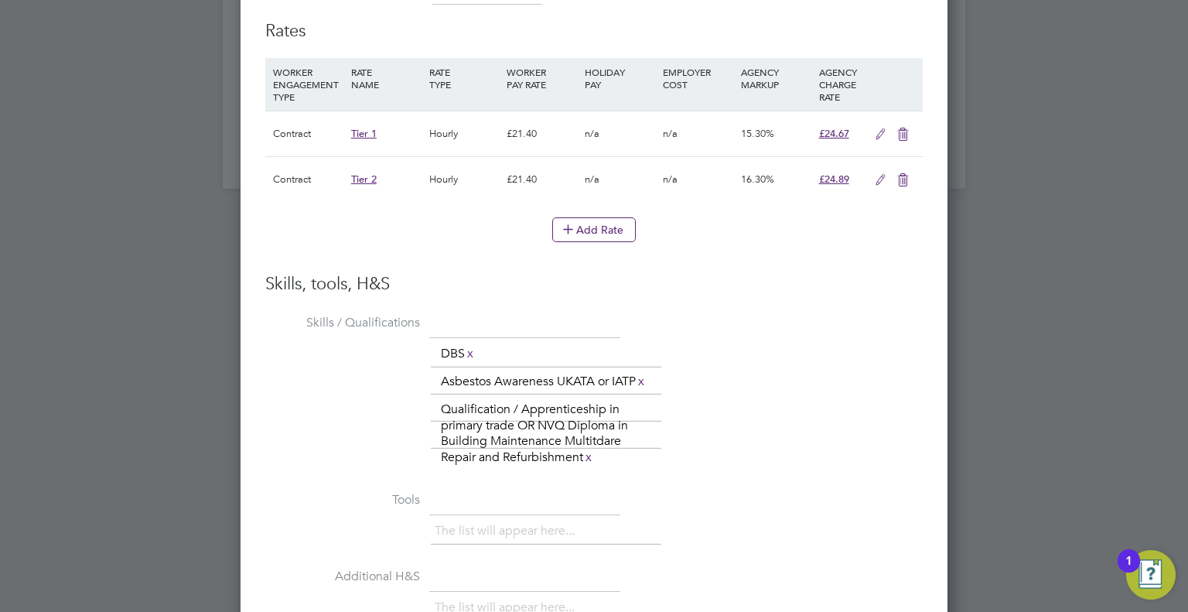
scroll to position [1625, 0]
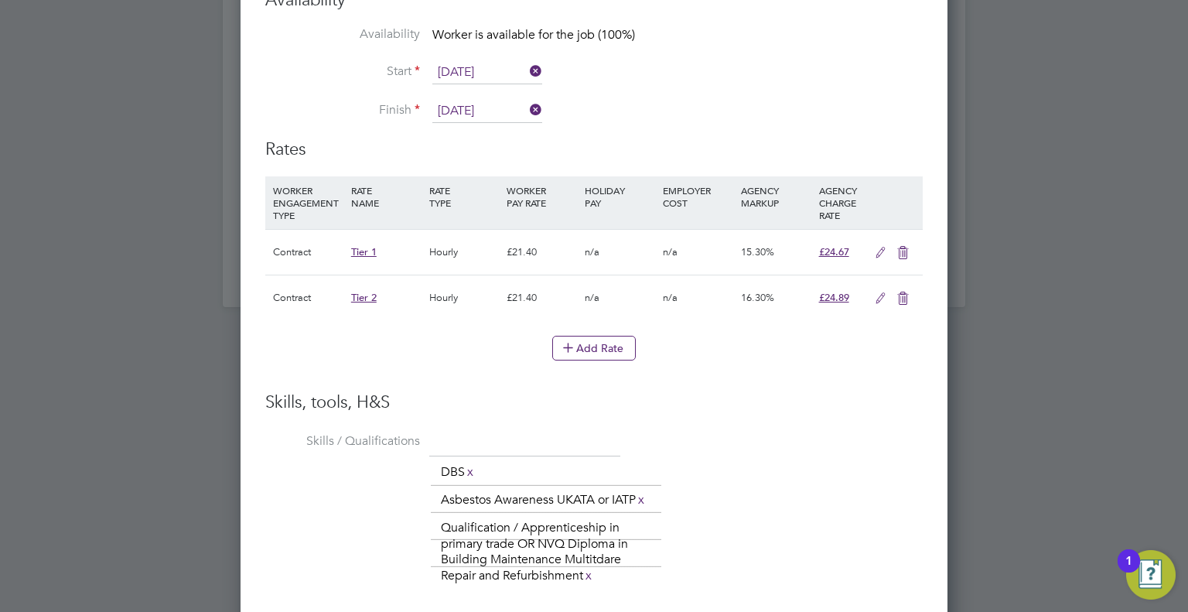
click at [901, 292] on icon at bounding box center [903, 298] width 19 height 12
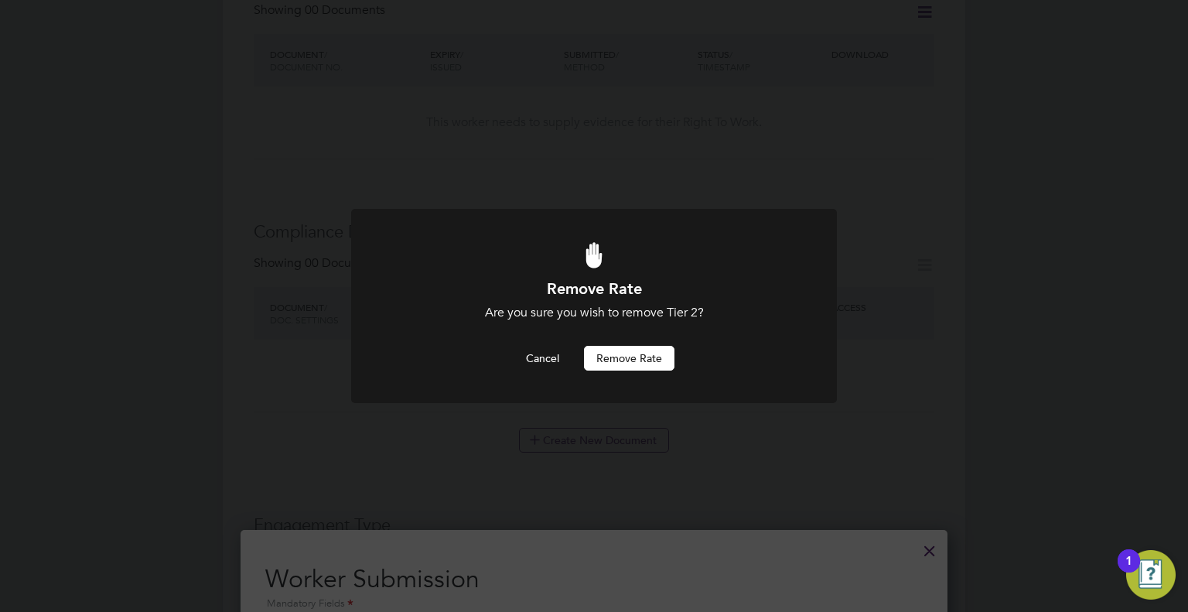
click at [637, 357] on button "Remove rate" at bounding box center [629, 358] width 91 height 25
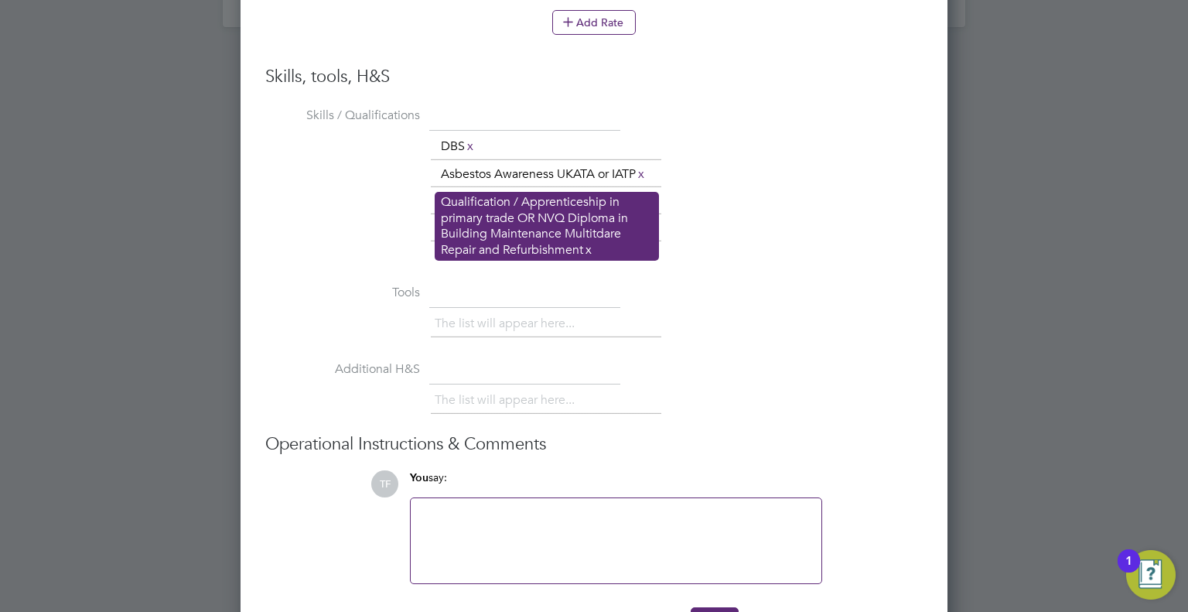
scroll to position [1966, 0]
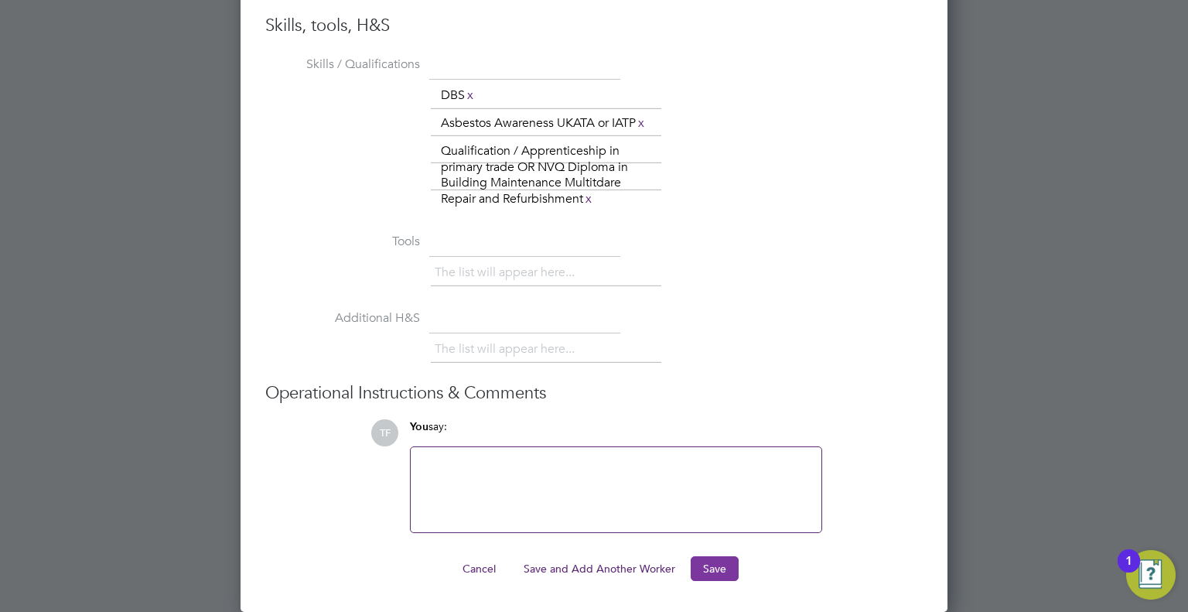
click at [716, 569] on button "Save" at bounding box center [715, 568] width 48 height 25
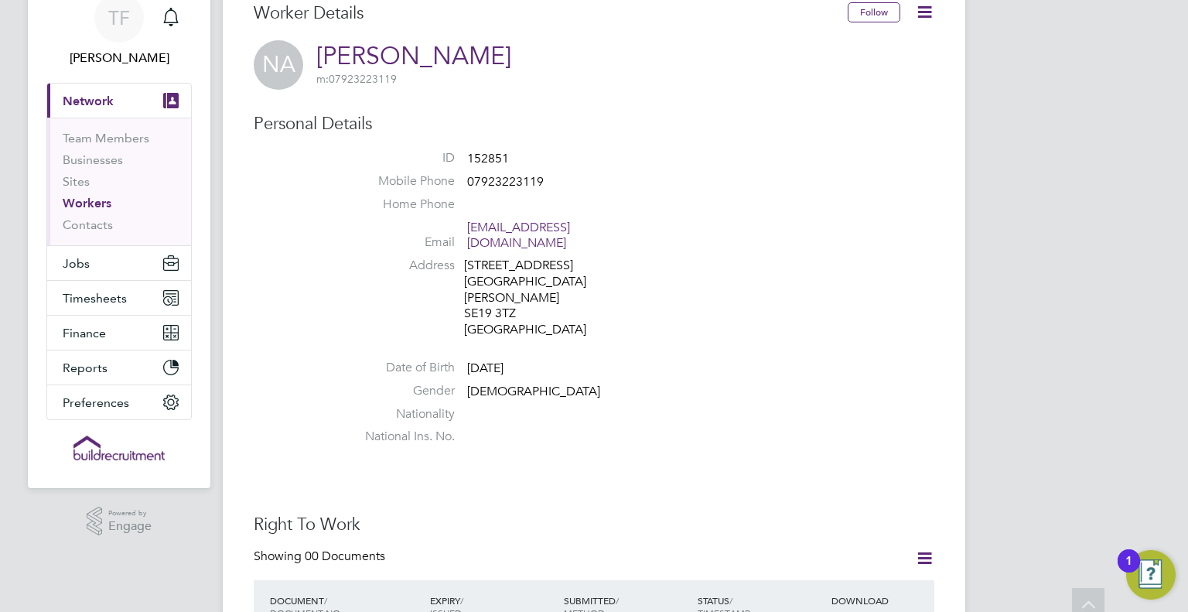
scroll to position [0, 0]
